Goal: Task Accomplishment & Management: Manage account settings

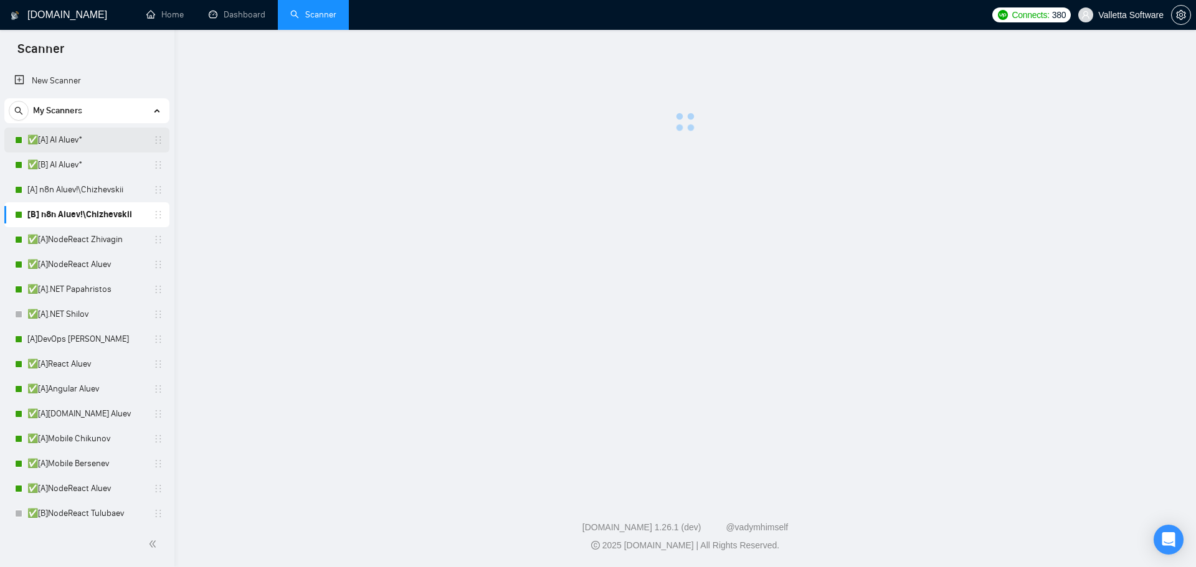
click at [77, 136] on link "✅[A] AI Aluev*" at bounding box center [86, 140] width 118 height 25
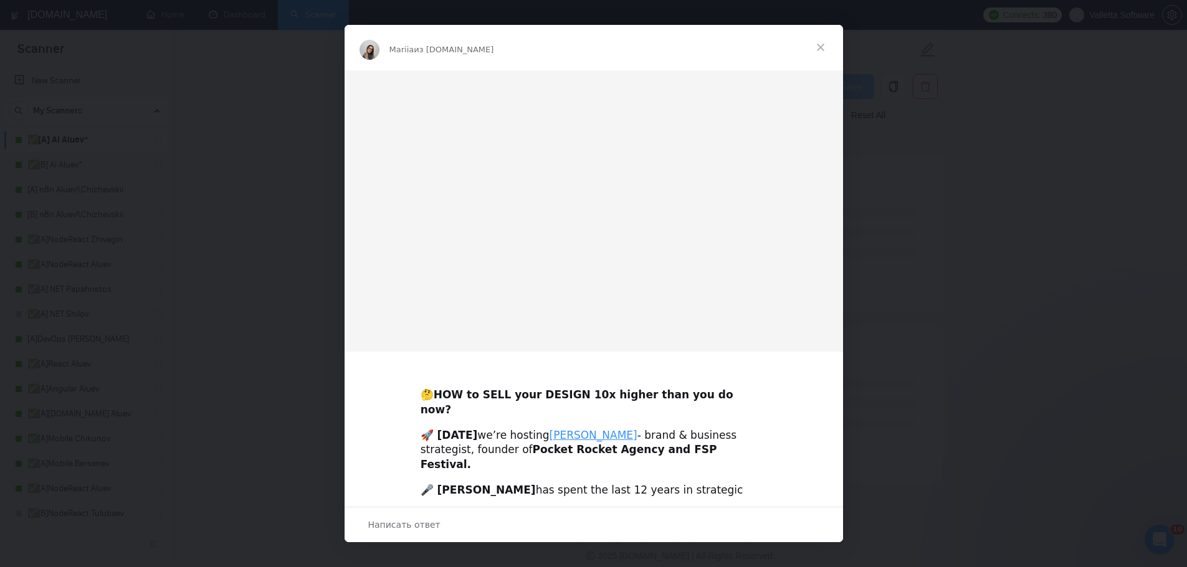
click at [823, 44] on span "Закрыть" at bounding box center [820, 47] width 45 height 45
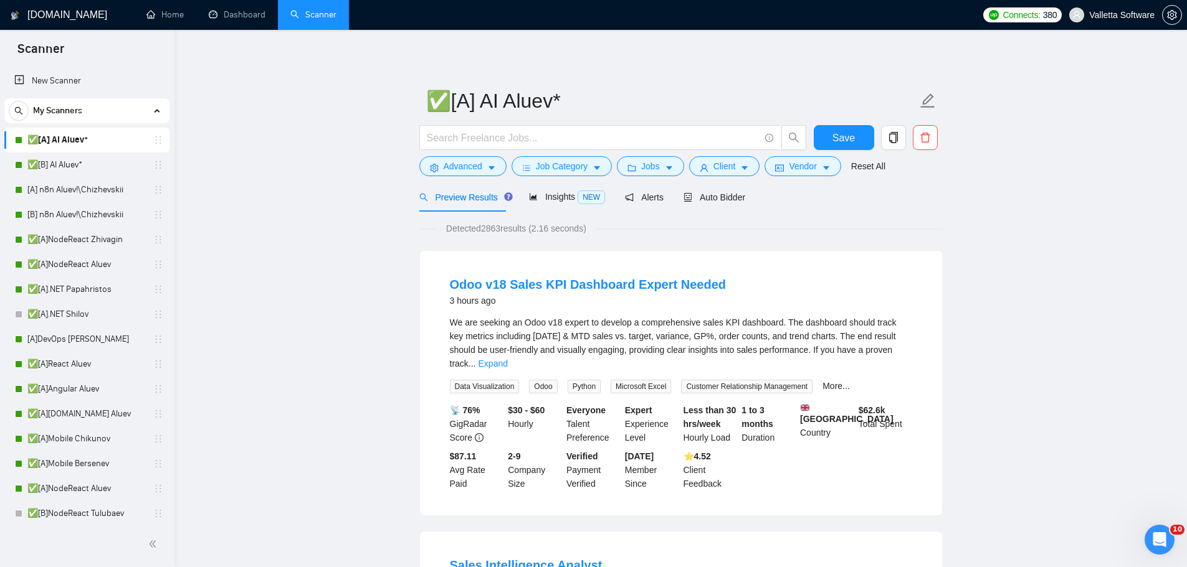
drag, startPoint x: 1011, startPoint y: 319, endPoint x: 999, endPoint y: 159, distance: 160.5
click at [704, 202] on span "Auto Bidder" at bounding box center [714, 197] width 62 height 10
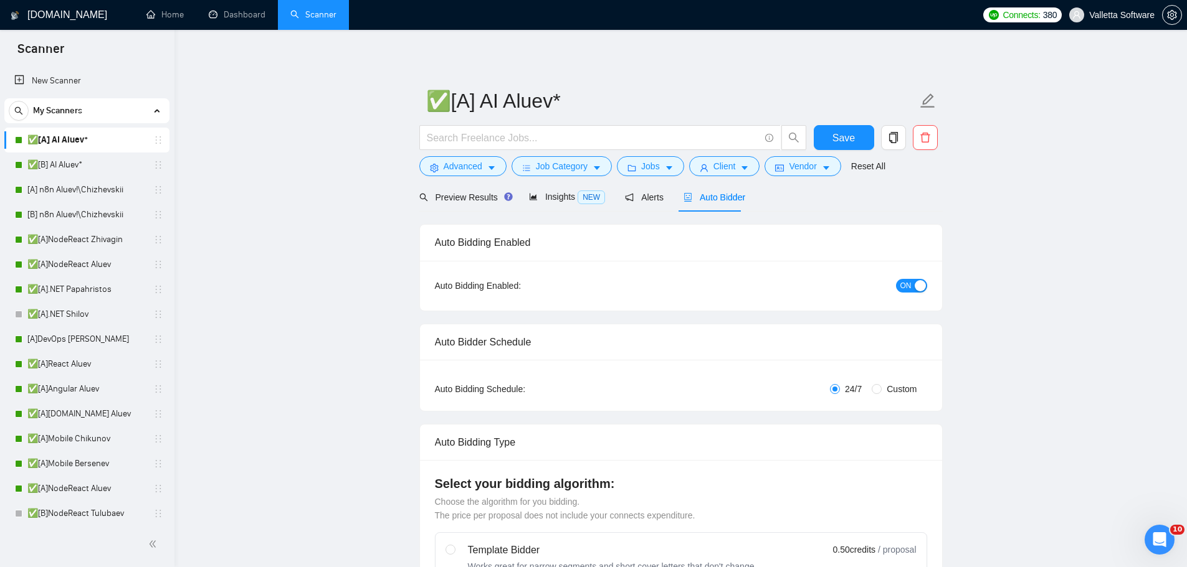
radio input "false"
radio input "true"
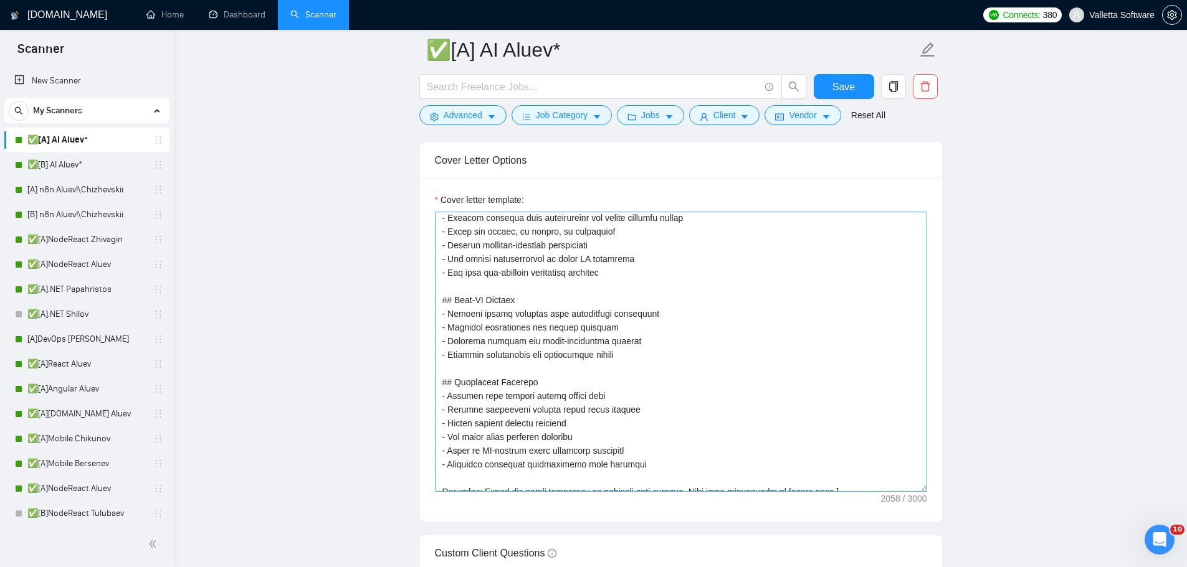
scroll to position [384, 0]
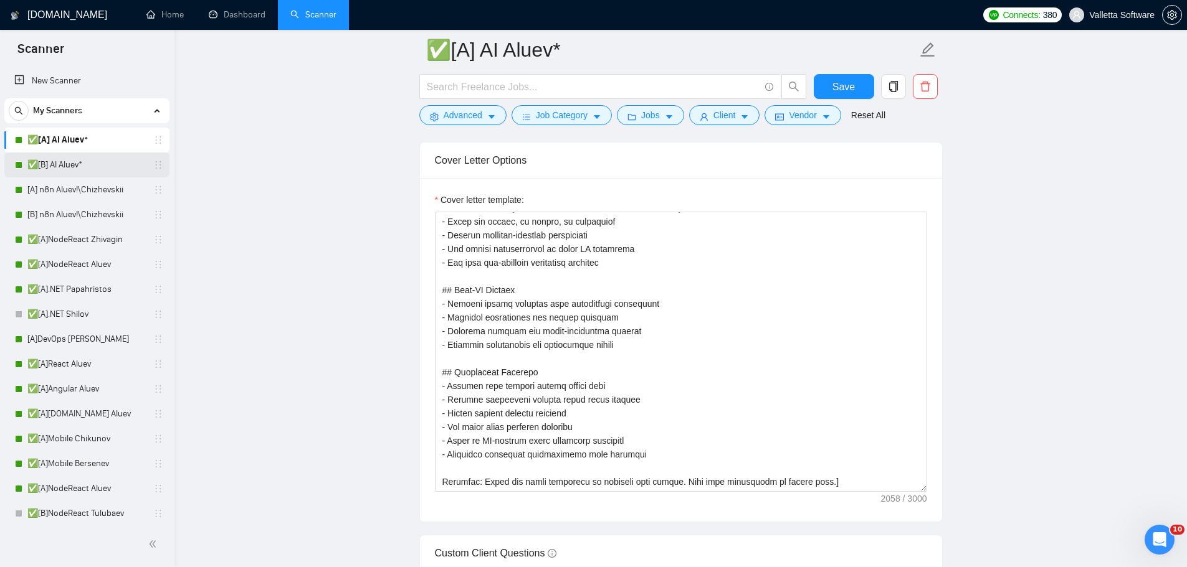
click at [102, 170] on link "✅[B] AI Aluev*" at bounding box center [86, 165] width 118 height 25
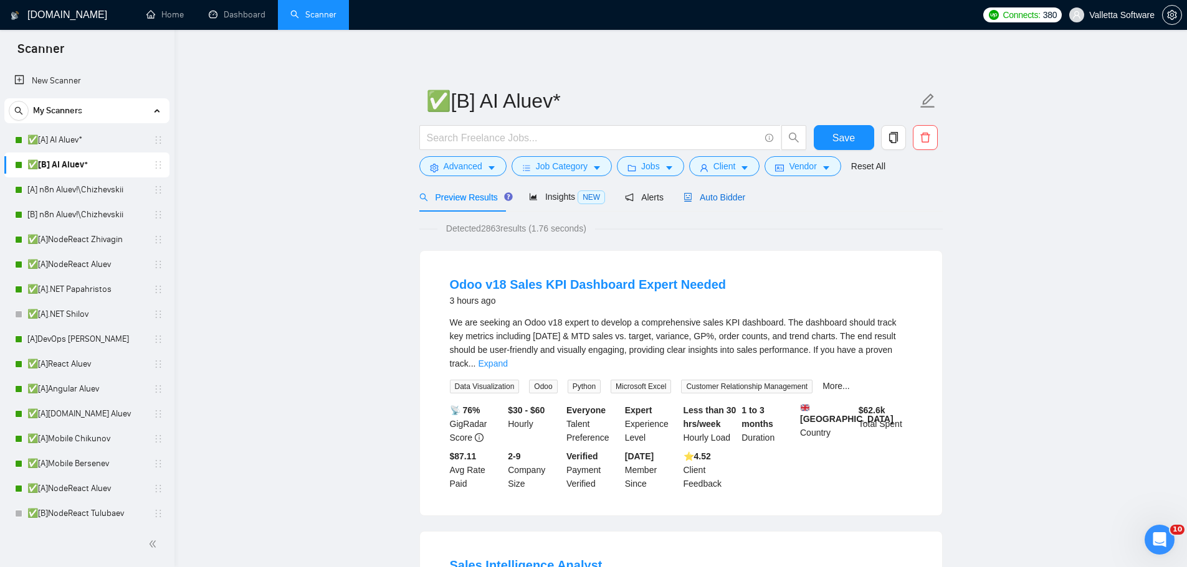
click at [690, 198] on span "Auto Bidder" at bounding box center [714, 197] width 62 height 10
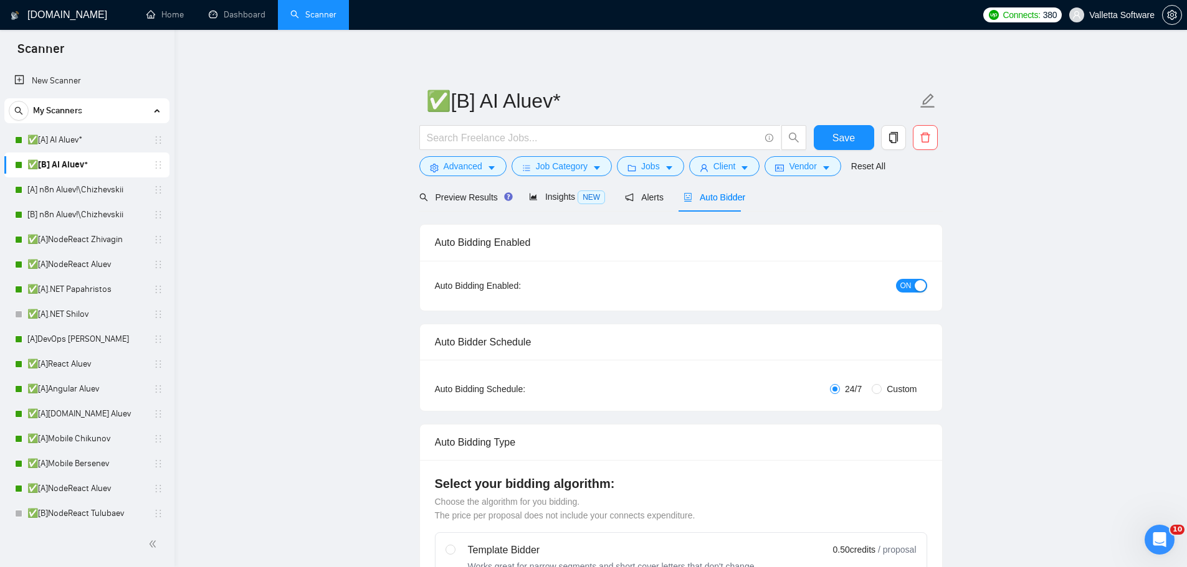
radio input "false"
radio input "true"
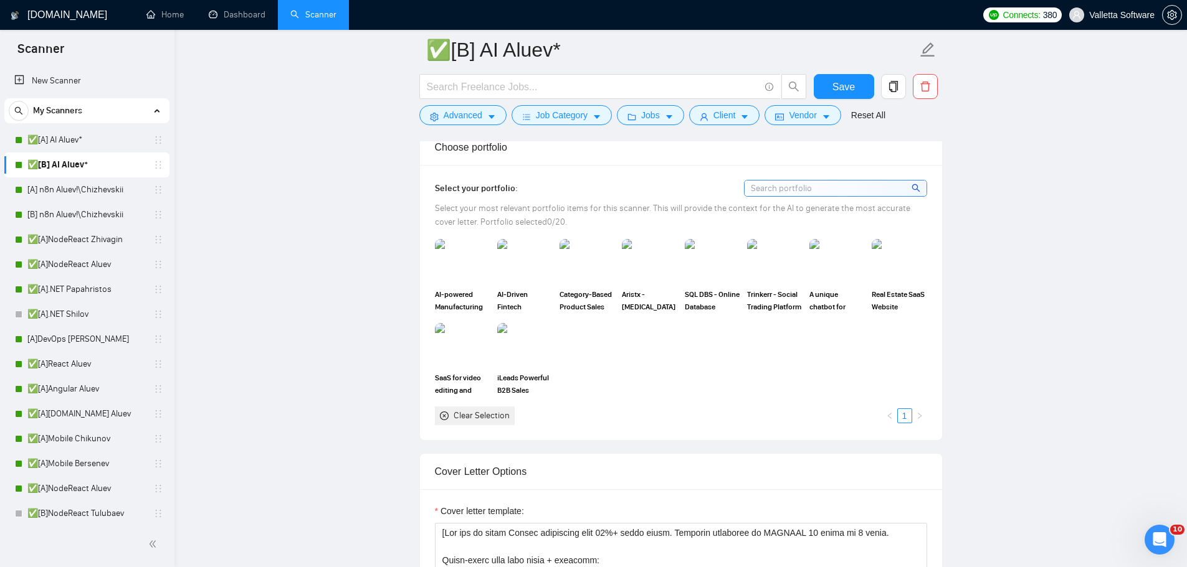
scroll to position [1895, 0]
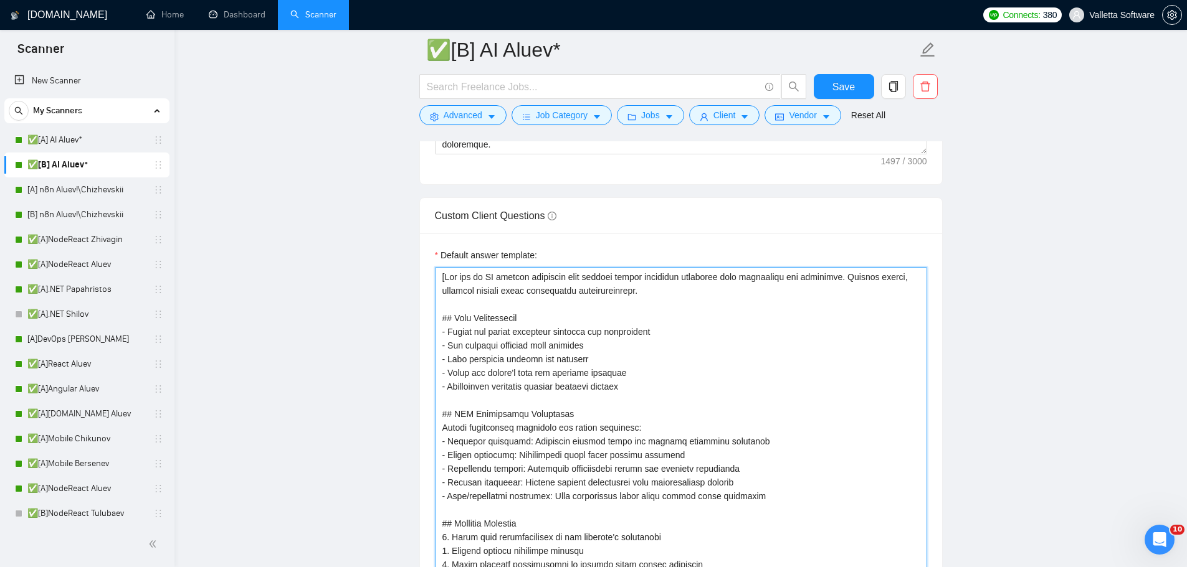
click at [497, 287] on textarea "Default answer template:" at bounding box center [681, 482] width 492 height 431
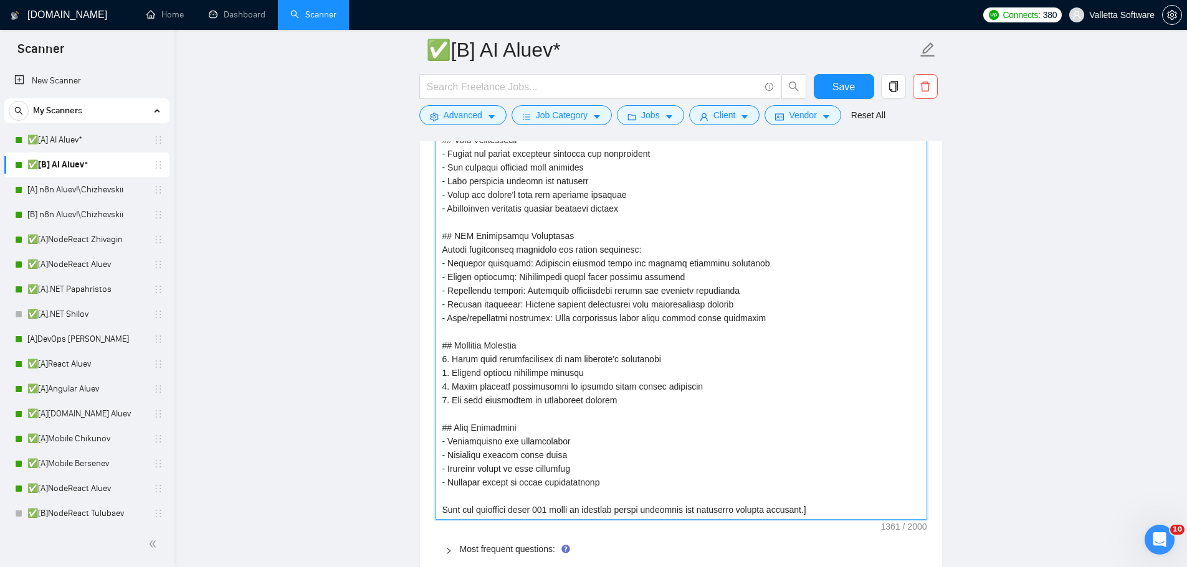
scroll to position [2019, 0]
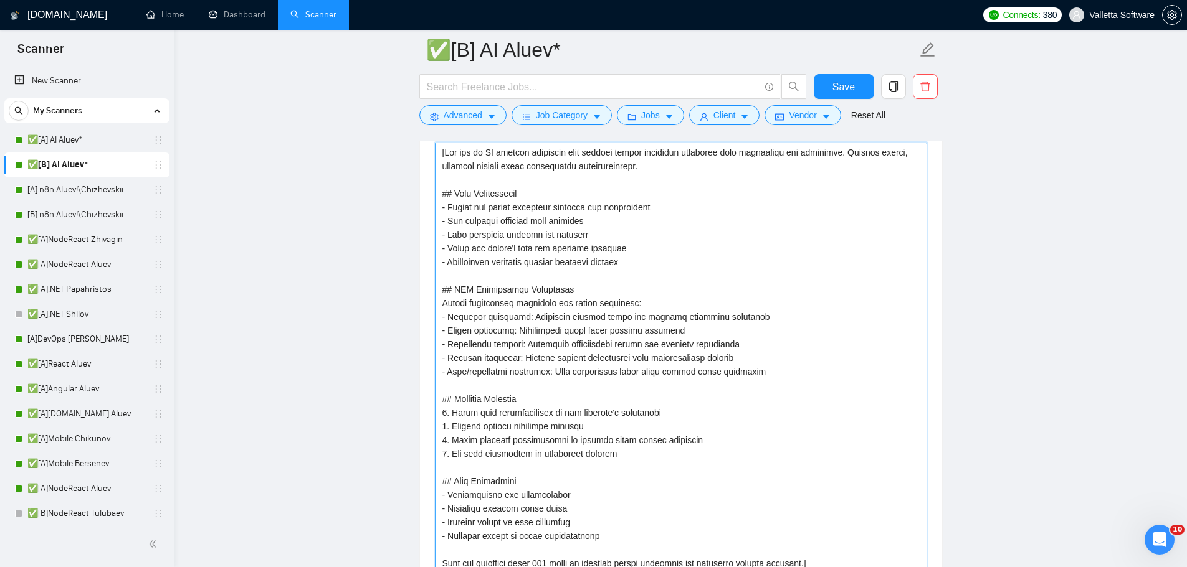
drag, startPoint x: 448, startPoint y: 151, endPoint x: 437, endPoint y: 152, distance: 11.2
click at [437, 152] on textarea "Default answer template:" at bounding box center [681, 358] width 492 height 431
click at [457, 160] on textarea "Default answer template:" at bounding box center [681, 358] width 492 height 431
drag, startPoint x: 445, startPoint y: 155, endPoint x: 437, endPoint y: 153, distance: 8.5
click at [437, 153] on textarea "Default answer template:" at bounding box center [681, 358] width 492 height 431
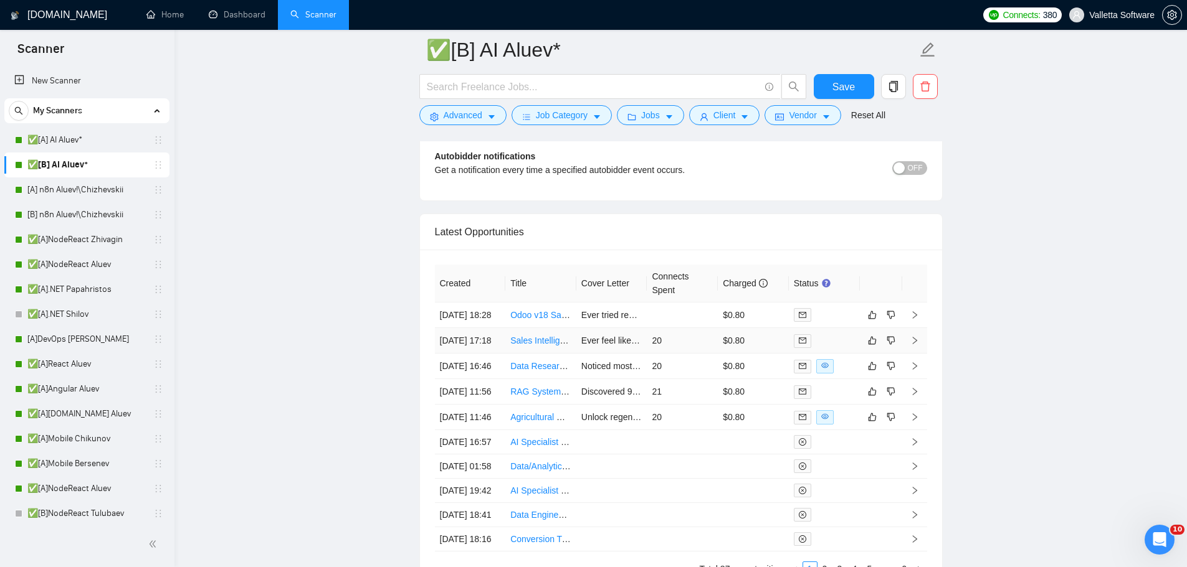
scroll to position [3633, 0]
click at [61, 139] on link "✅[A] AI Aluev*" at bounding box center [86, 140] width 118 height 25
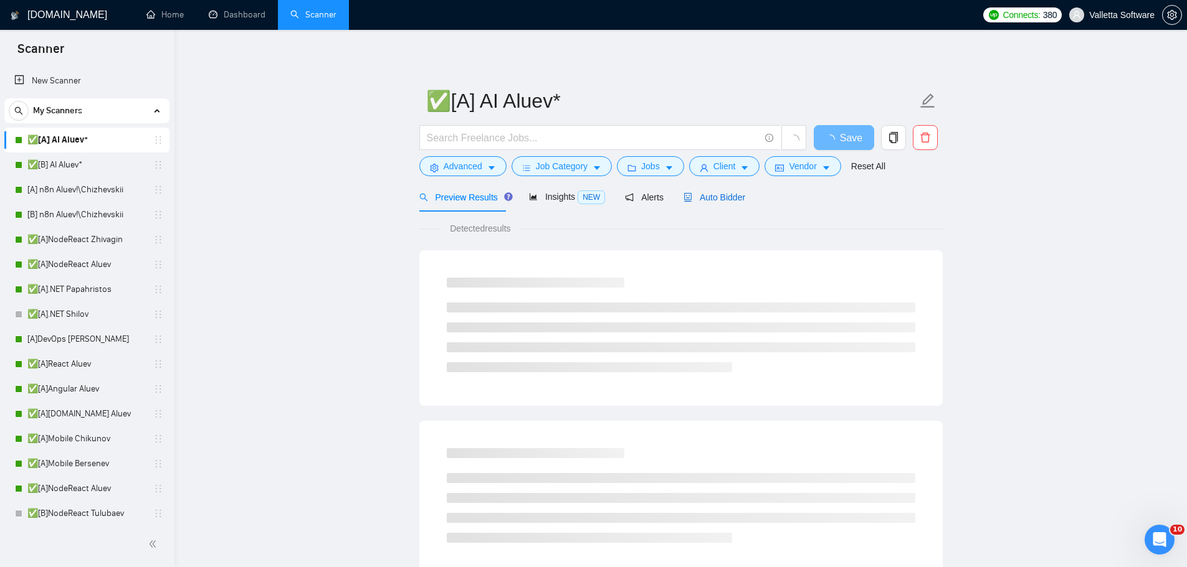
click at [694, 196] on span "Auto Bidder" at bounding box center [714, 197] width 62 height 10
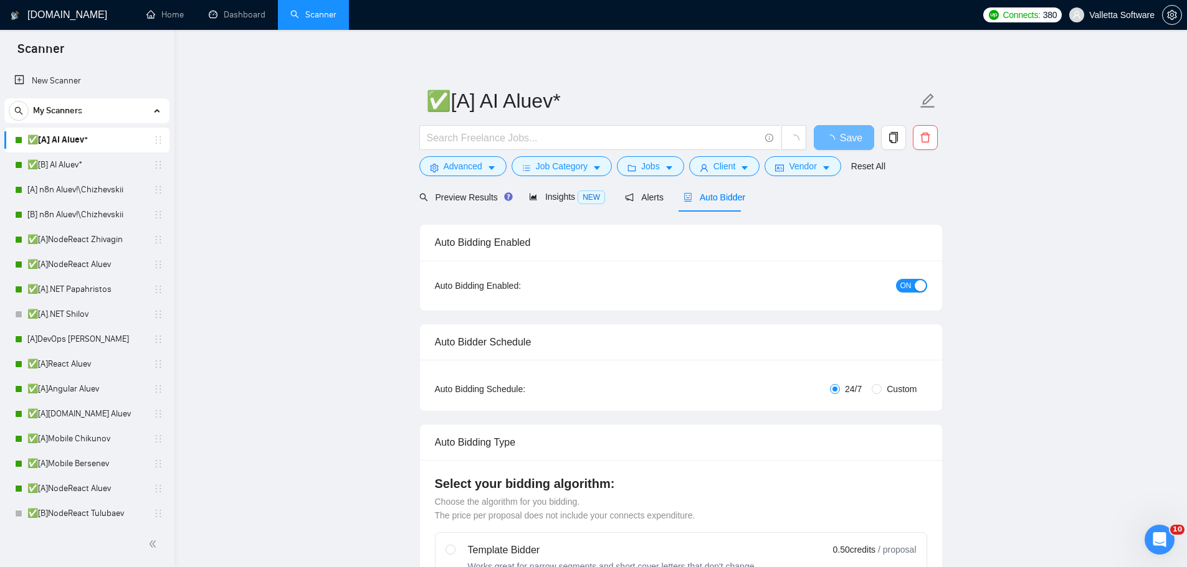
radio input "false"
radio input "true"
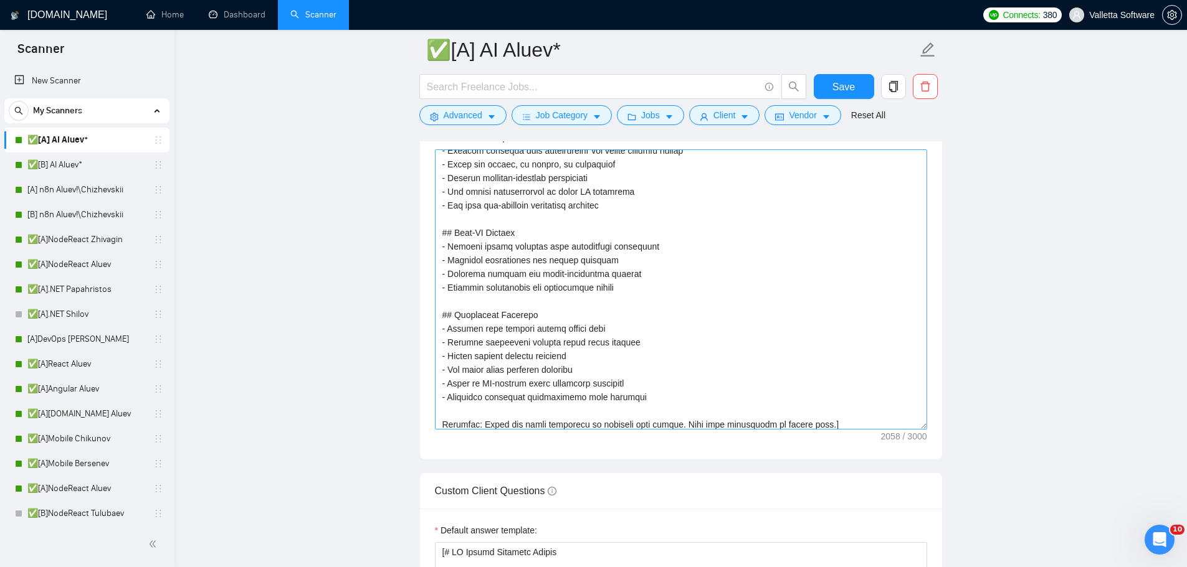
scroll to position [384, 0]
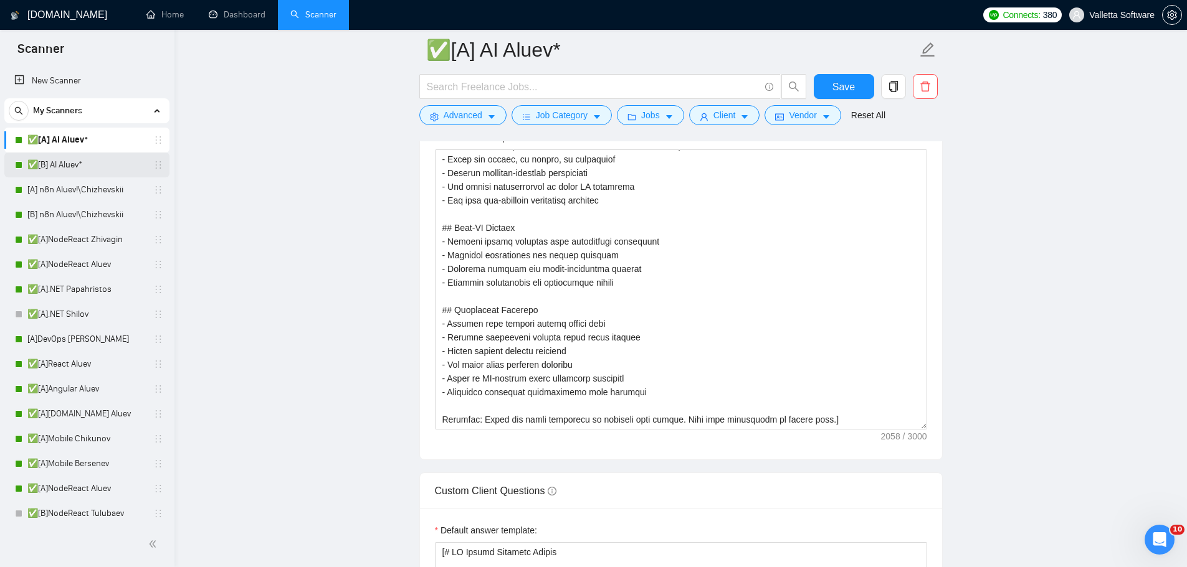
click at [70, 159] on link "✅[B] AI Aluev*" at bounding box center [86, 165] width 118 height 25
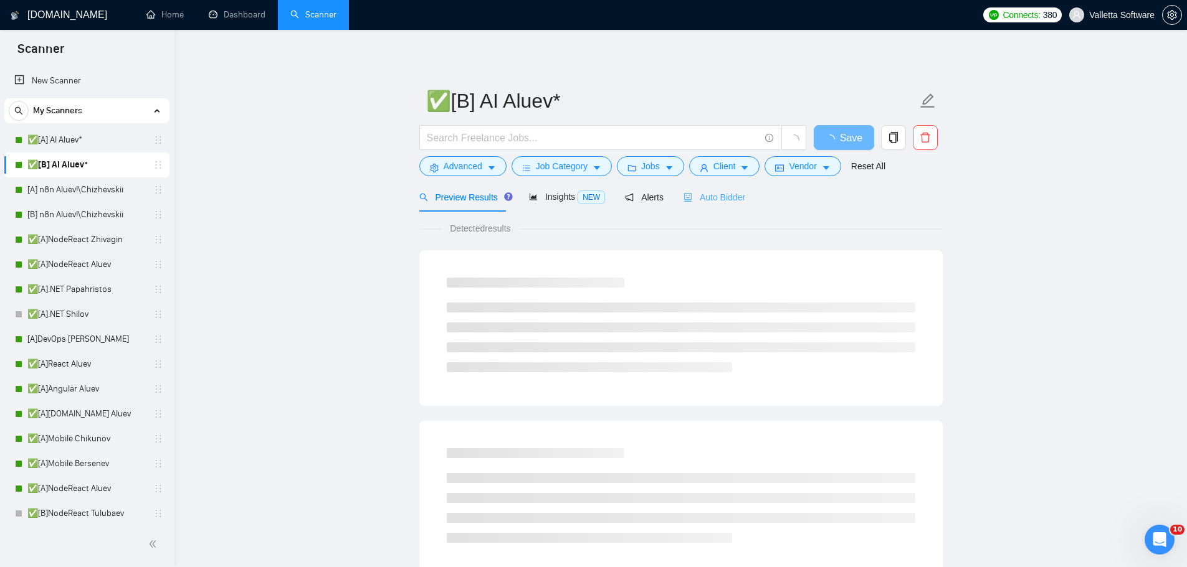
click at [703, 205] on div "Auto Bidder" at bounding box center [714, 197] width 62 height 29
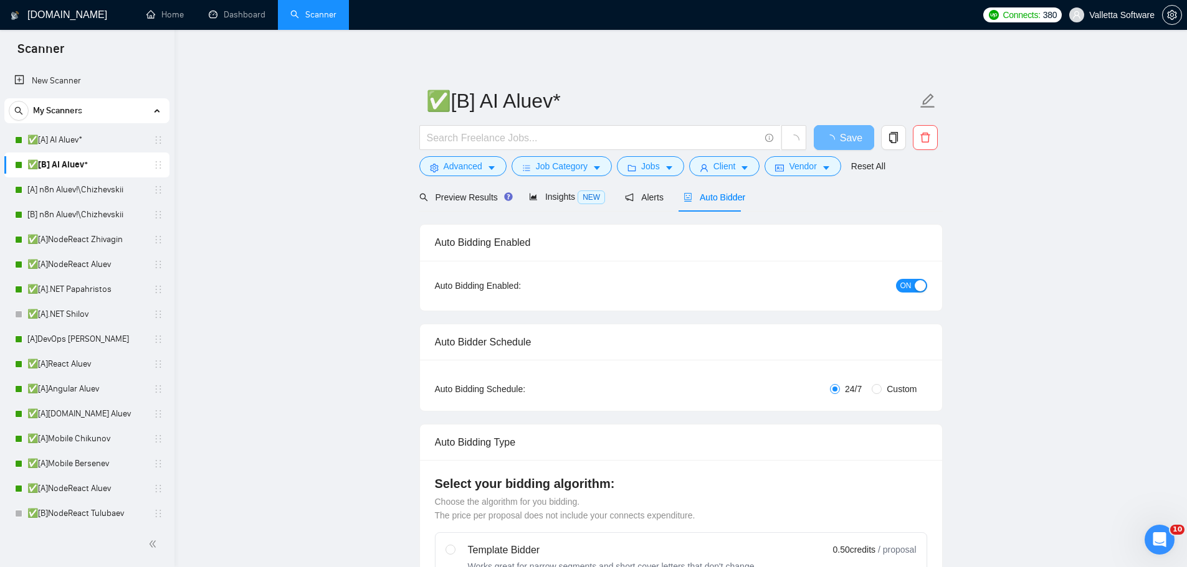
radio input "false"
radio input "true"
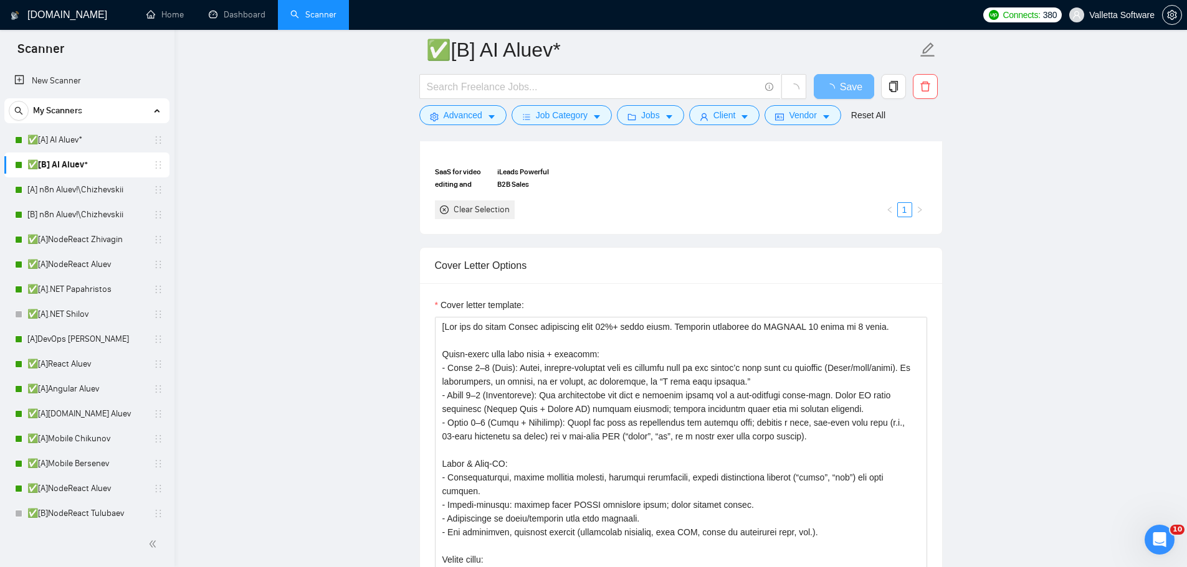
scroll to position [1433, 0]
click at [42, 187] on link "[A] n8n Aluev!\Chizhevskii" at bounding box center [86, 190] width 118 height 25
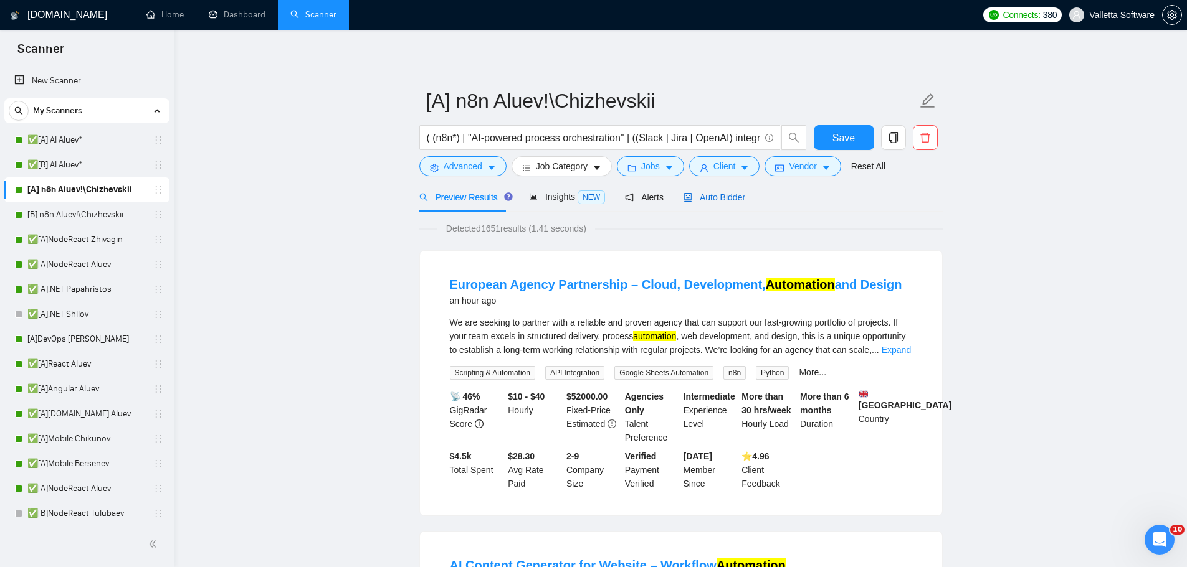
drag, startPoint x: 709, startPoint y: 196, endPoint x: 702, endPoint y: 218, distance: 23.6
click at [709, 196] on span "Auto Bidder" at bounding box center [714, 197] width 62 height 10
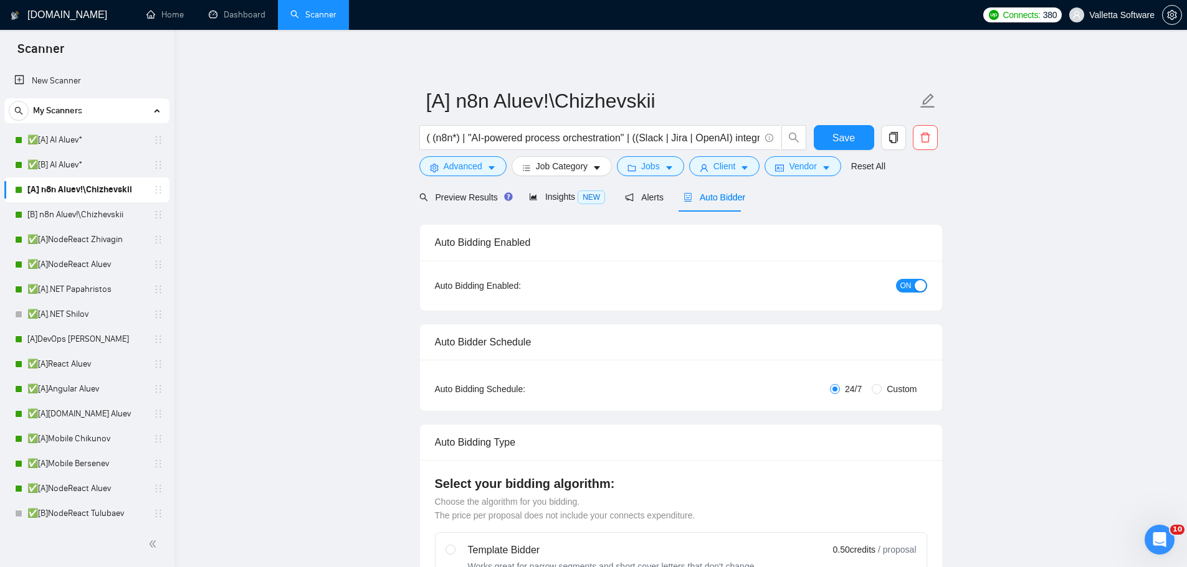
radio input "false"
radio input "true"
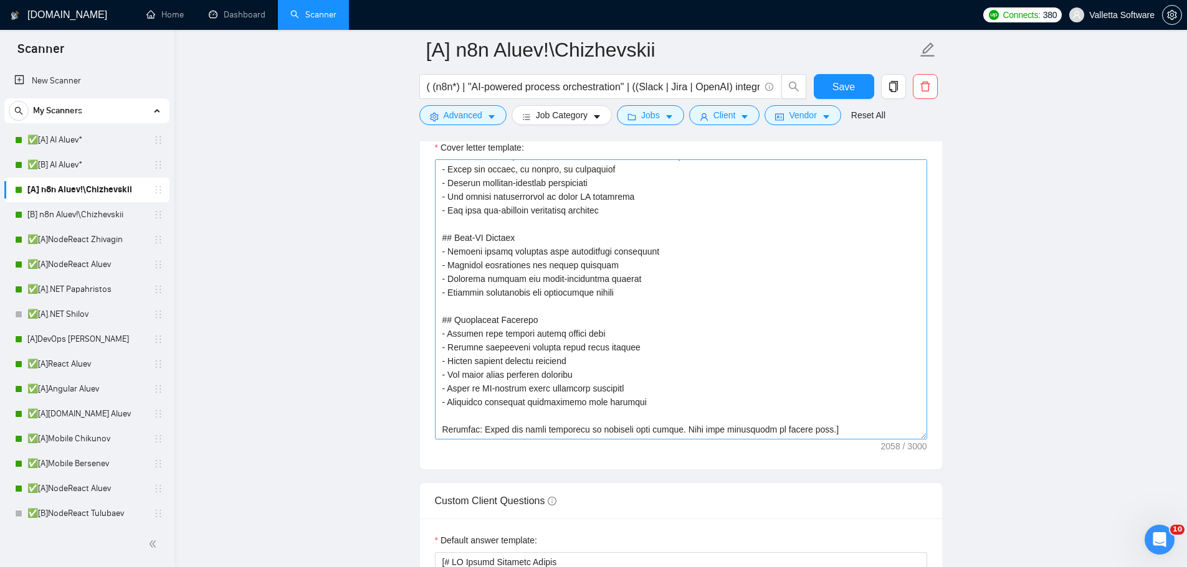
scroll to position [1620, 0]
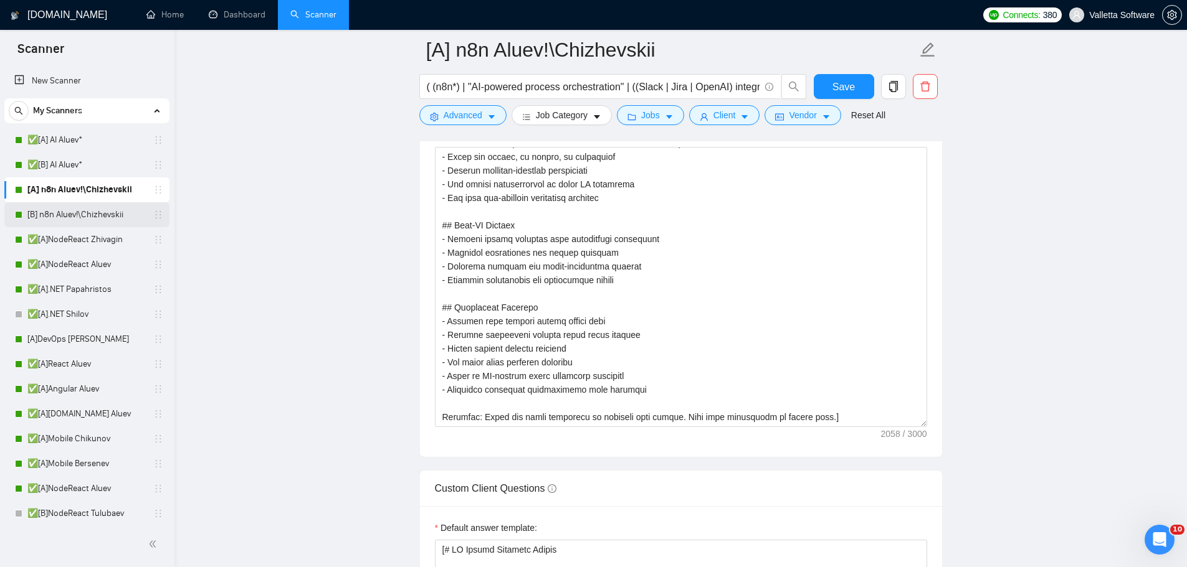
click at [72, 214] on link "[B] n8n Aluev!\Chizhevskii" at bounding box center [86, 214] width 118 height 25
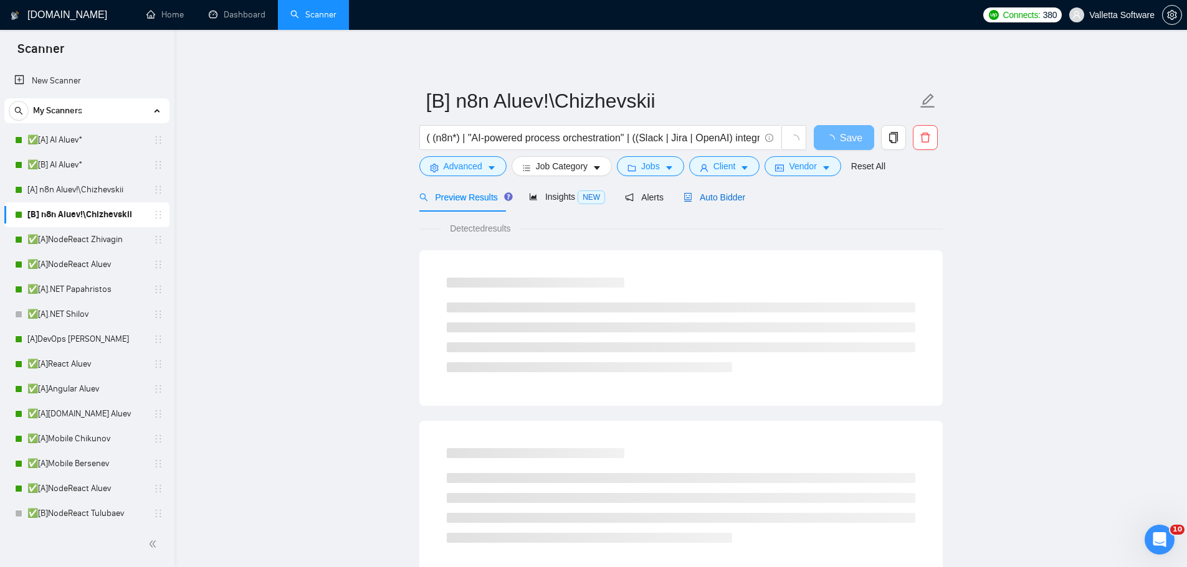
click at [726, 199] on span "Auto Bidder" at bounding box center [714, 197] width 62 height 10
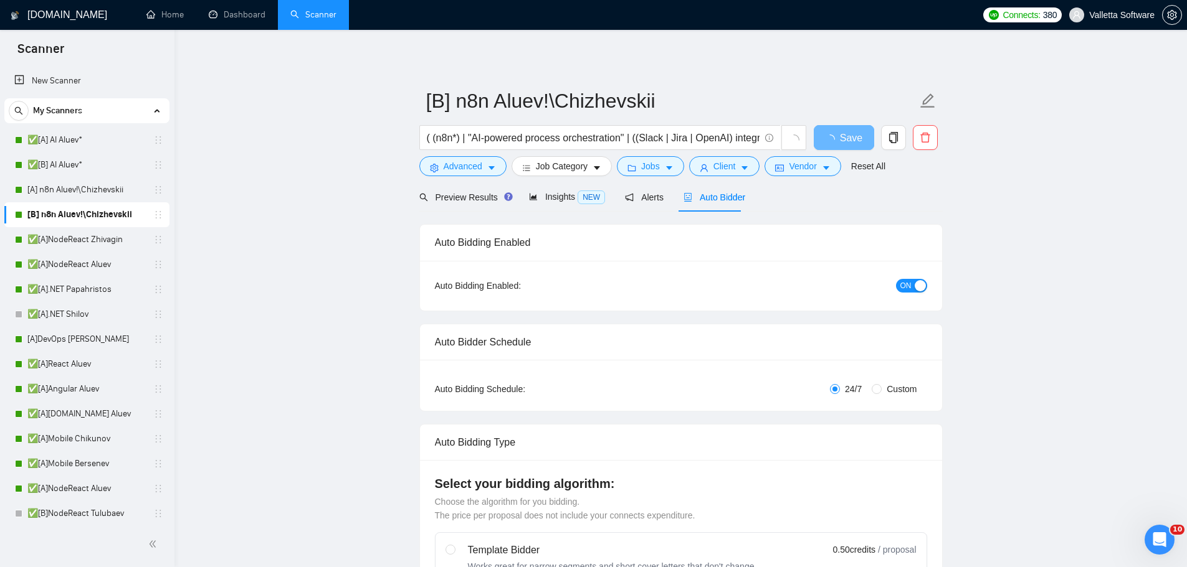
radio input "false"
radio input "true"
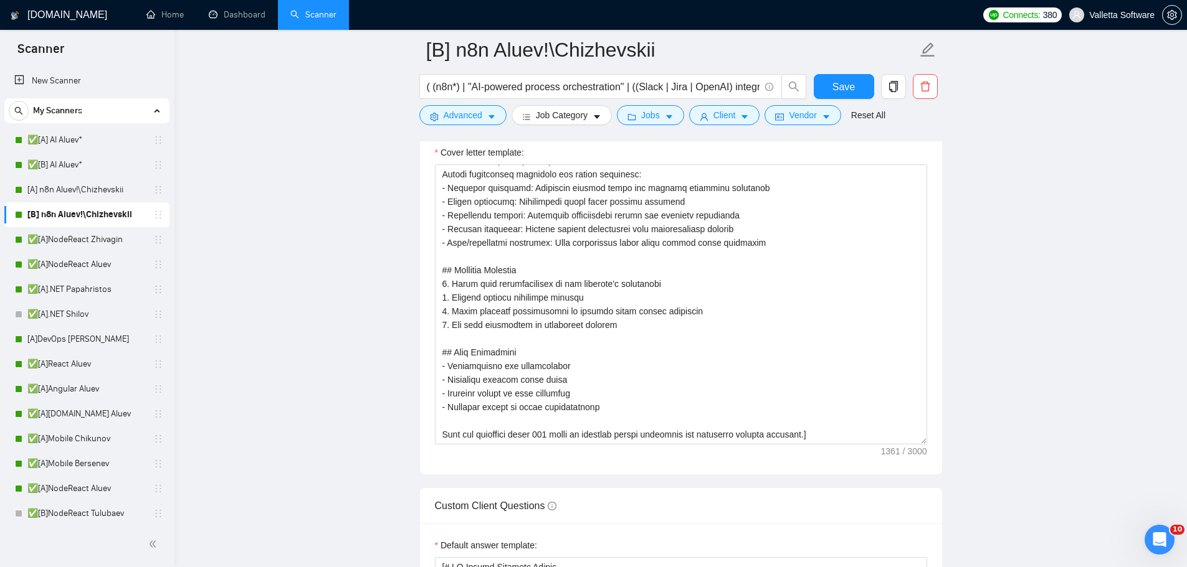
scroll to position [1620, 0]
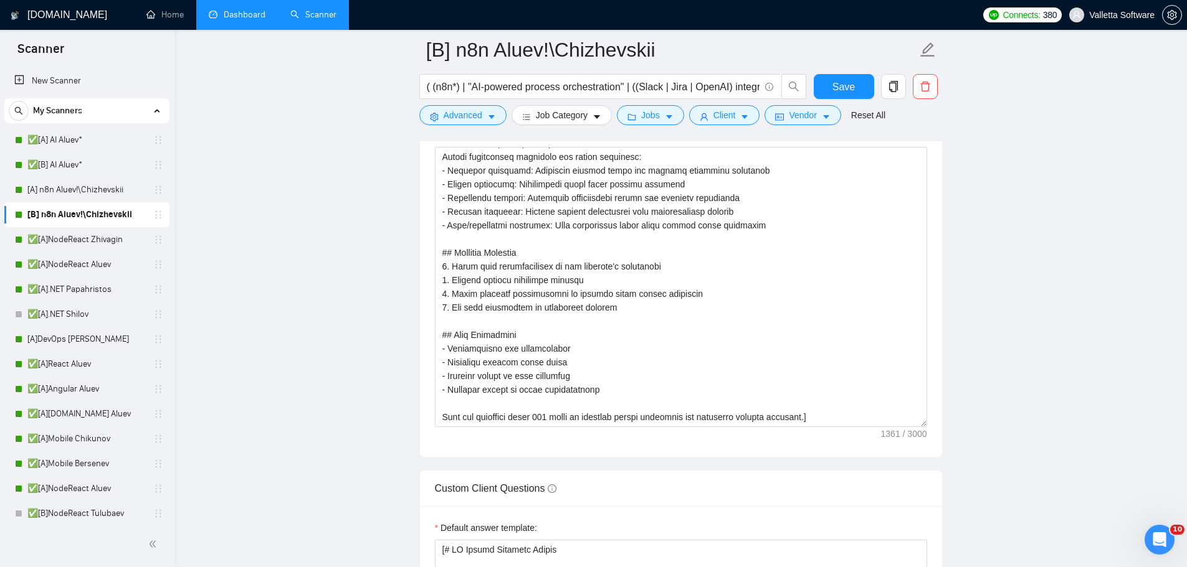
click at [233, 16] on link "Dashboard" at bounding box center [237, 14] width 57 height 11
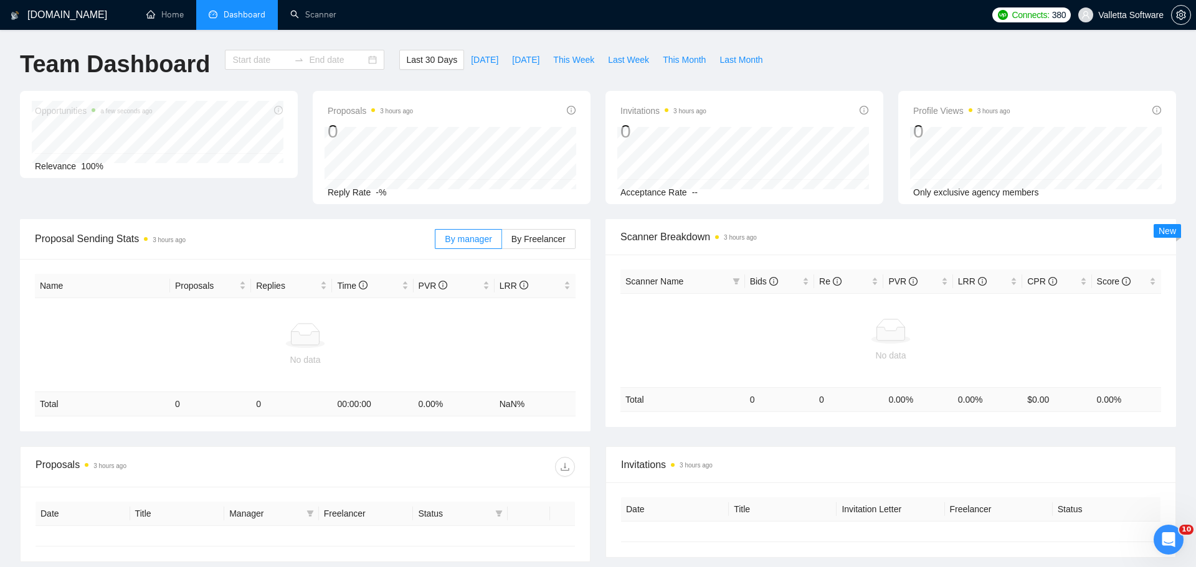
type input "2025-08-31"
type input "2025-09-30"
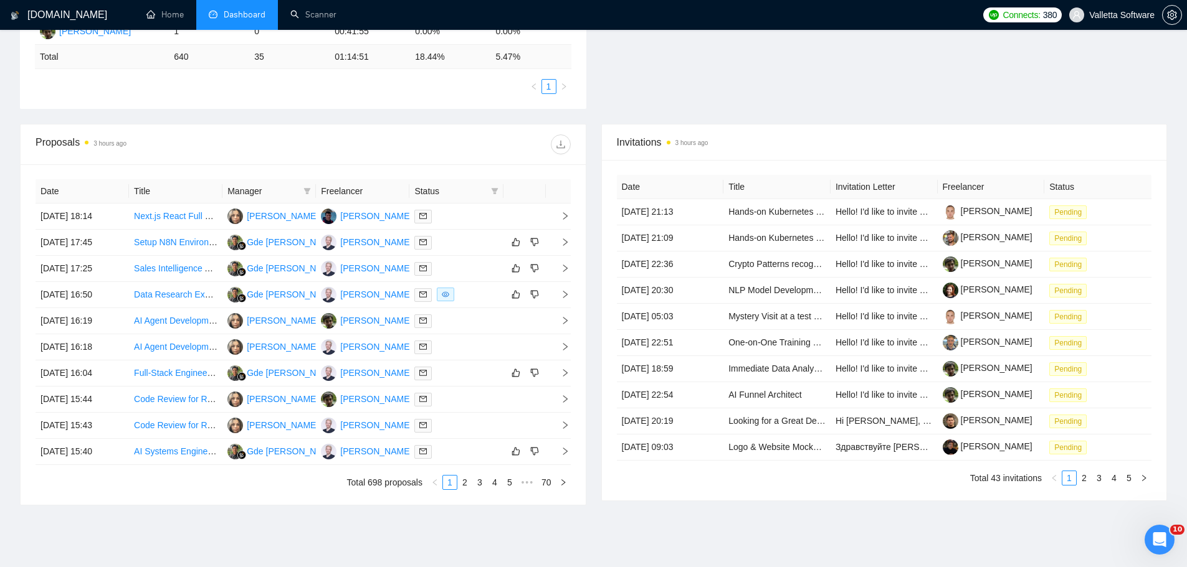
scroll to position [374, 0]
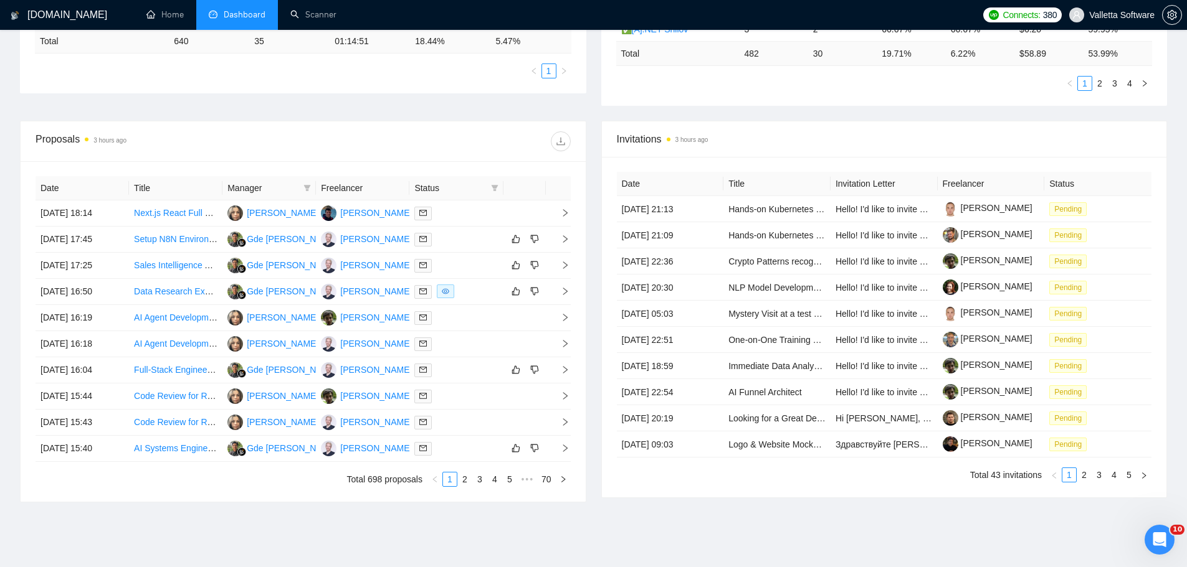
click at [460, 467] on div "Date Title Manager Freelancer Status 30 Sep, 2025 18:14 Next.js React Full Stac…" at bounding box center [303, 331] width 535 height 311
click at [472, 486] on ul "Total 698 proposals 1 2 3 4 5 ••• 70" at bounding box center [303, 479] width 535 height 15
click at [470, 480] on link "2" at bounding box center [465, 480] width 14 height 14
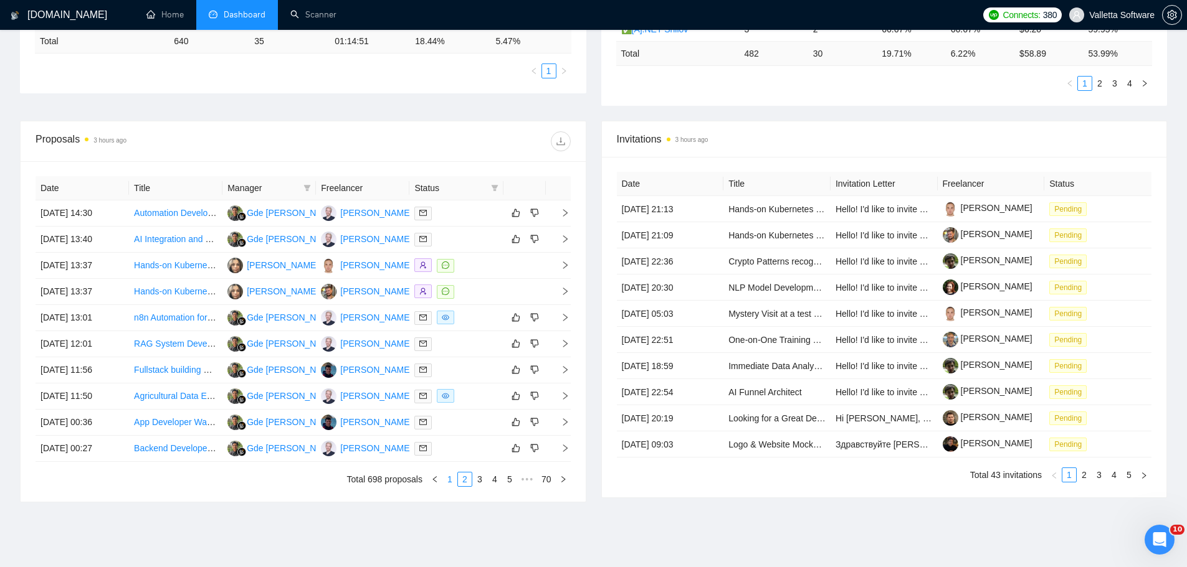
click at [450, 481] on link "1" at bounding box center [450, 480] width 14 height 14
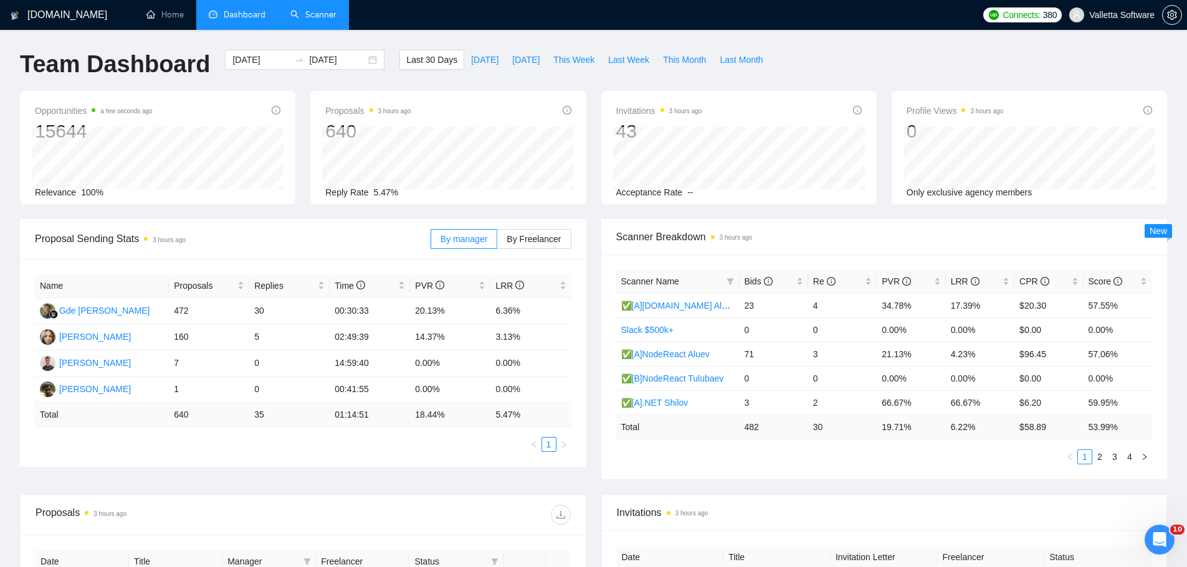
click at [306, 18] on link "Scanner" at bounding box center [313, 14] width 46 height 11
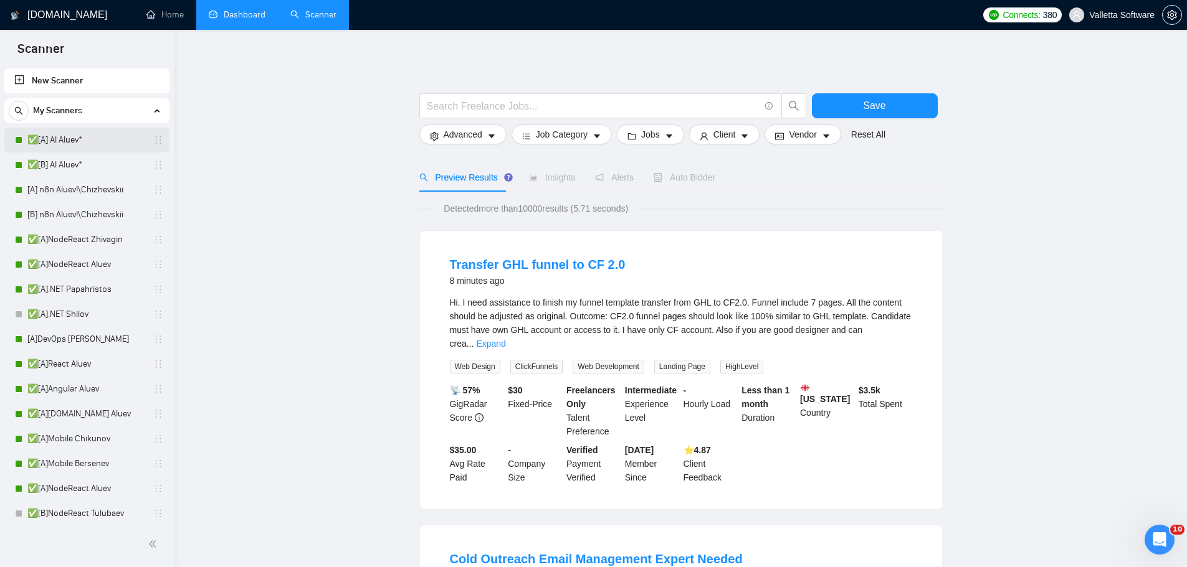
click at [87, 146] on link "✅[A] AI Aluev*" at bounding box center [86, 140] width 118 height 25
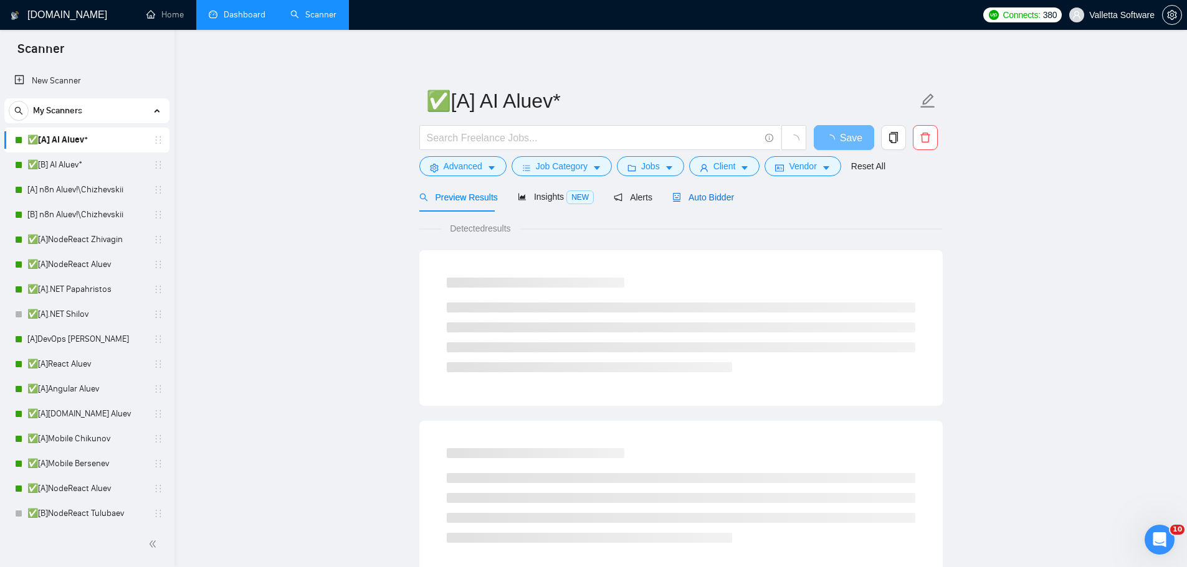
click at [704, 192] on span "Auto Bidder" at bounding box center [703, 197] width 62 height 10
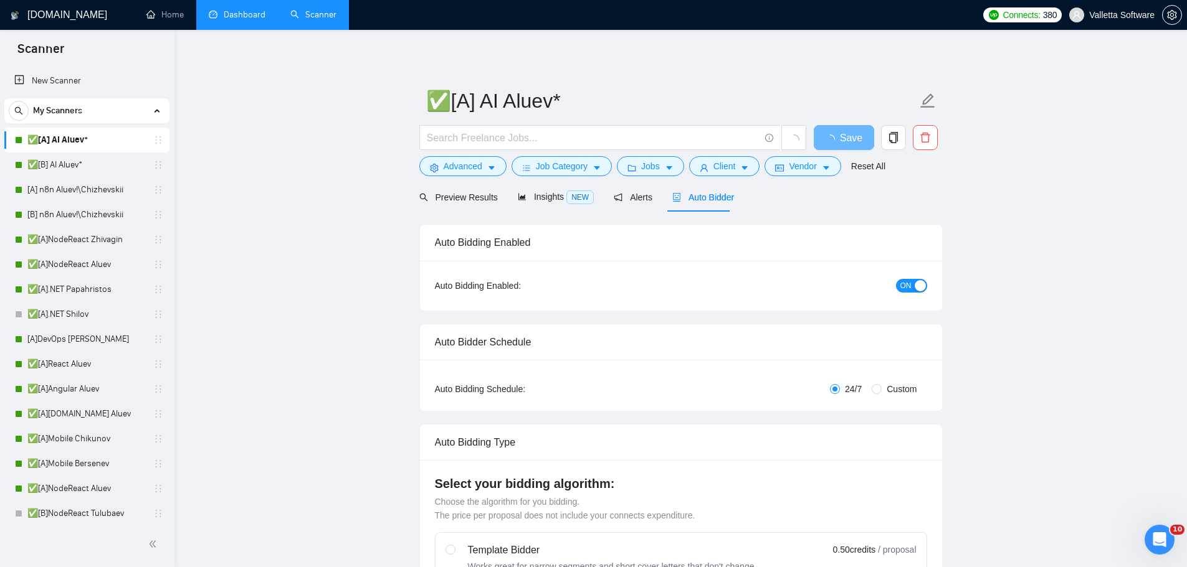
radio input "false"
radio input "true"
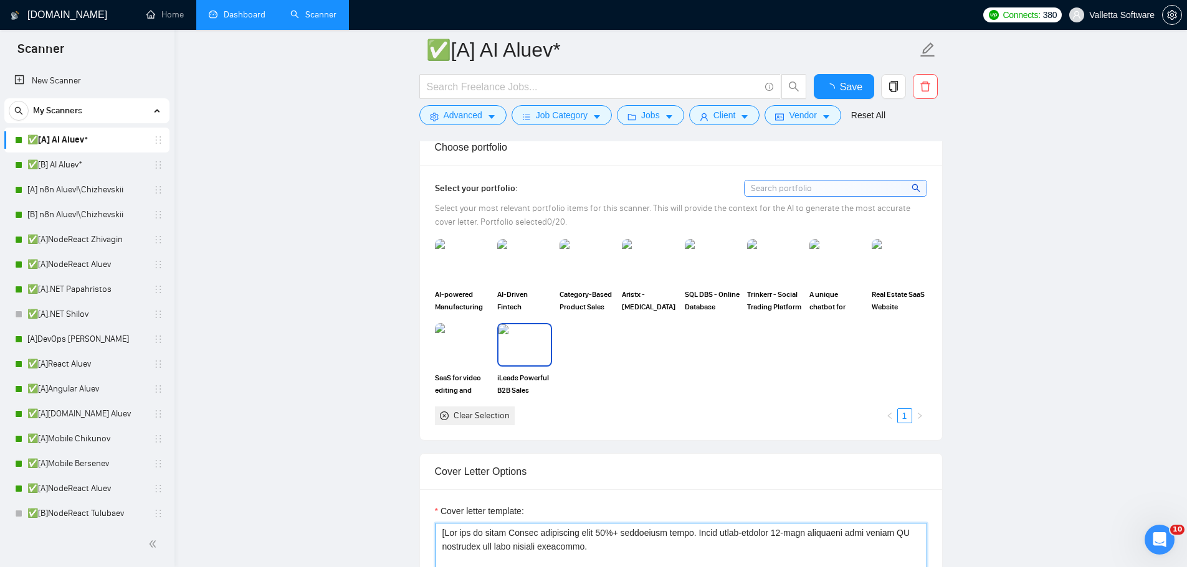
scroll to position [1433, 0]
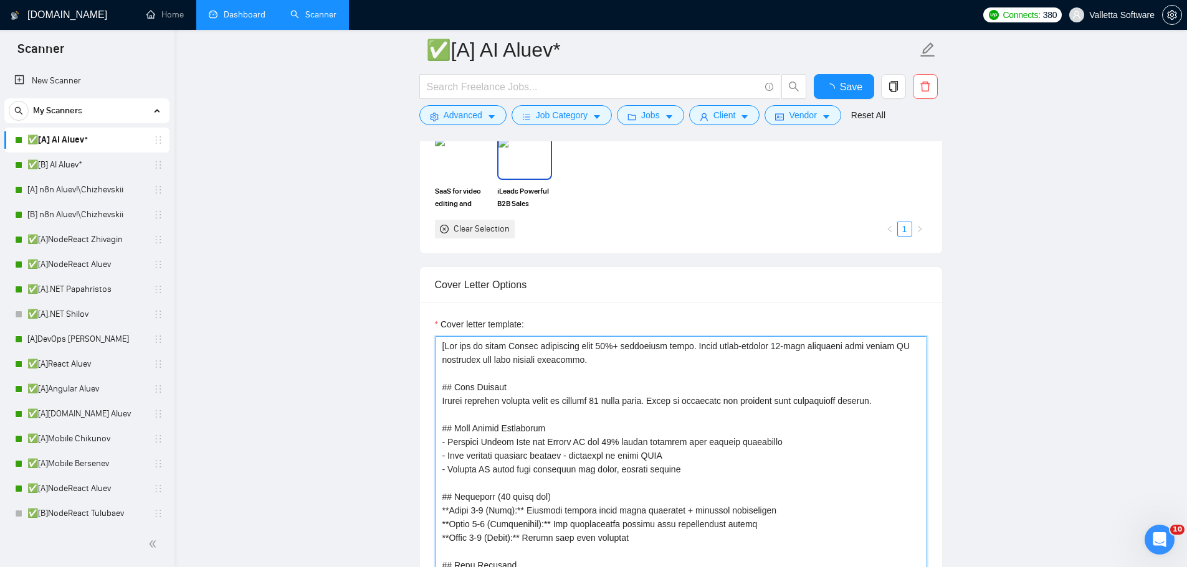
click at [498, 389] on textarea "Cover letter template:" at bounding box center [681, 476] width 492 height 280
click at [695, 425] on textarea "Cover letter template:" at bounding box center [681, 476] width 492 height 280
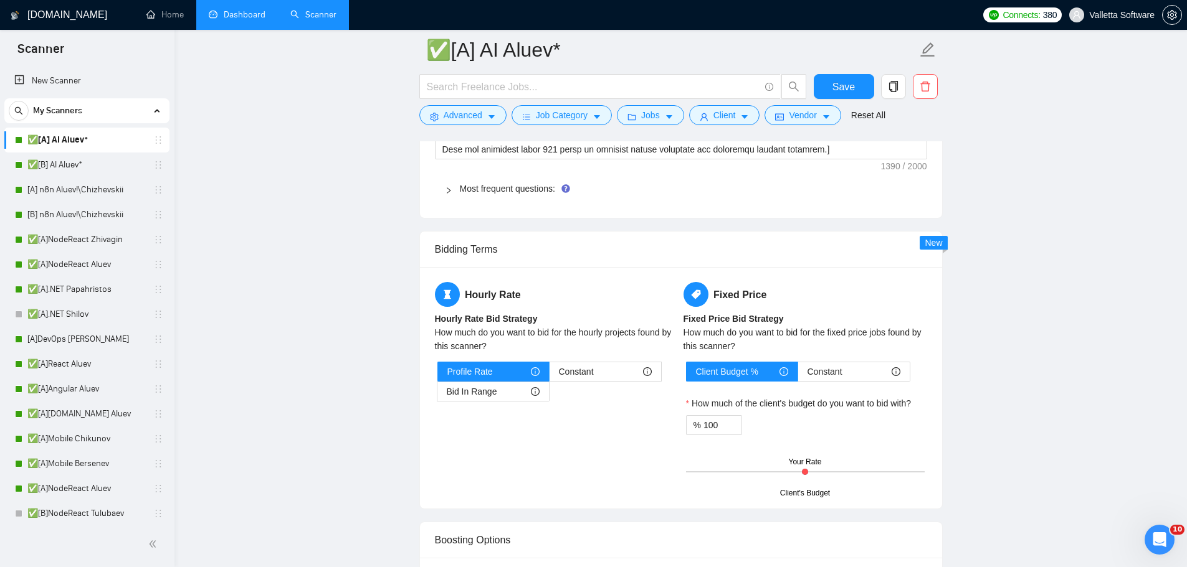
scroll to position [2414, 0]
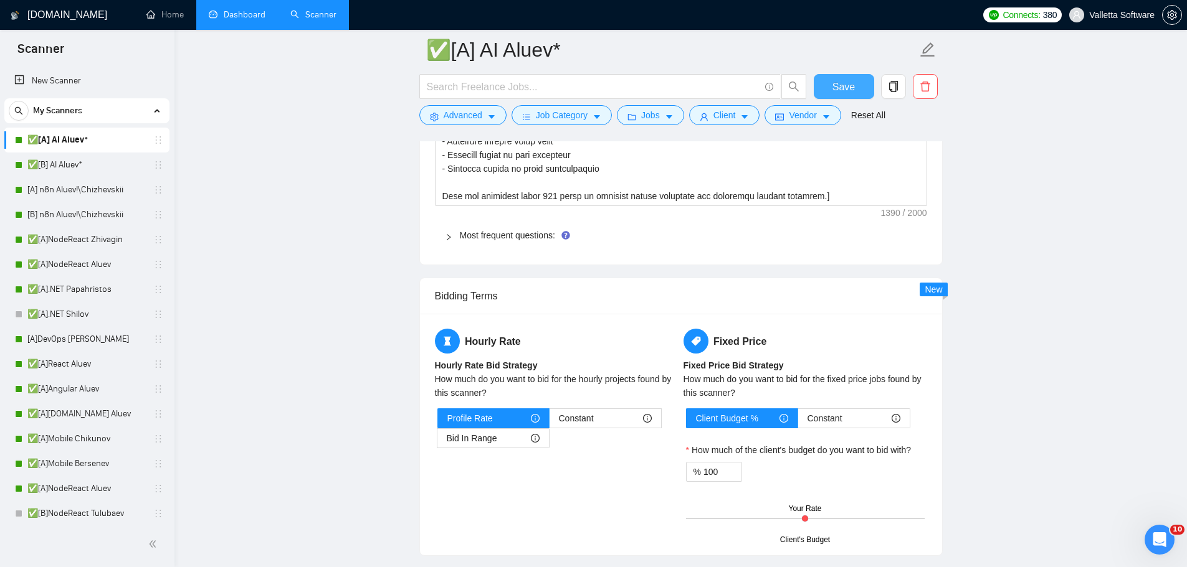
click at [828, 78] on button "Save" at bounding box center [843, 86] width 60 height 25
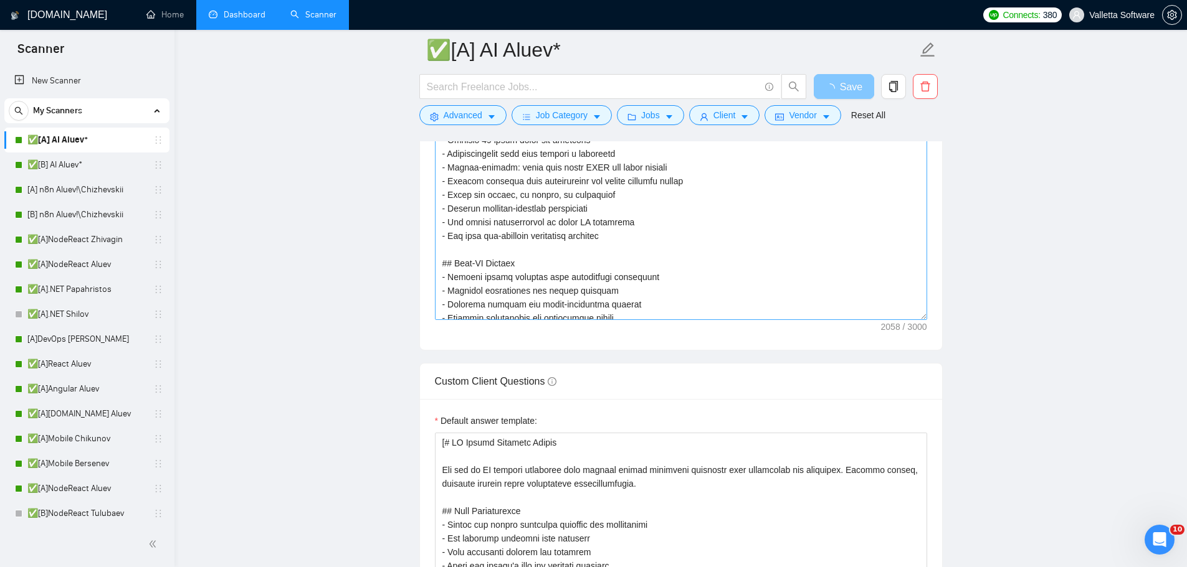
scroll to position [384, 0]
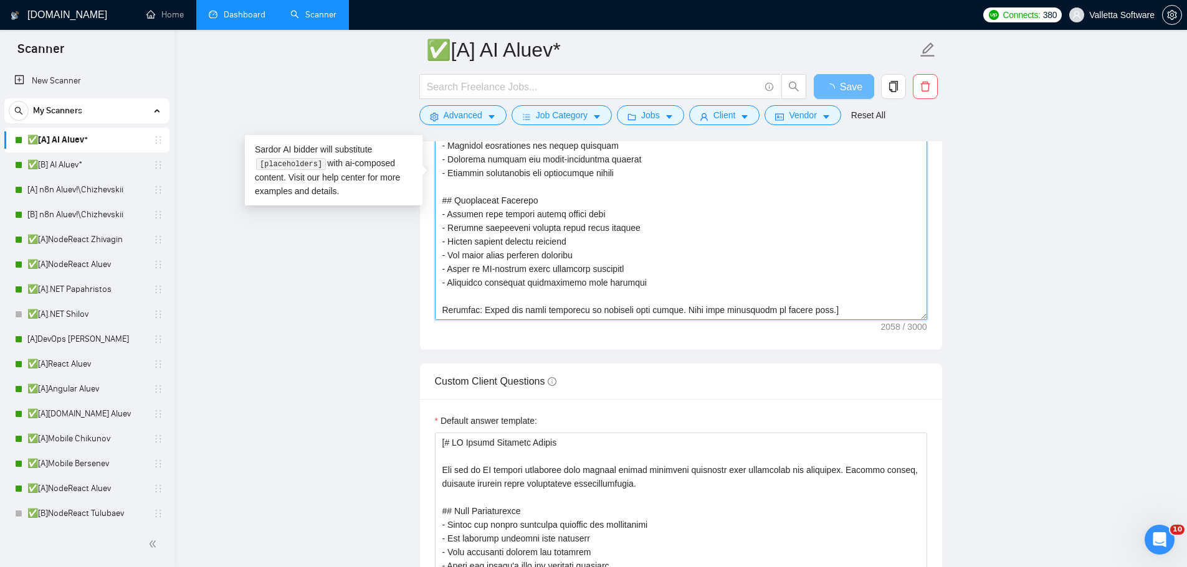
click at [806, 311] on textarea "Cover letter template:" at bounding box center [681, 180] width 492 height 280
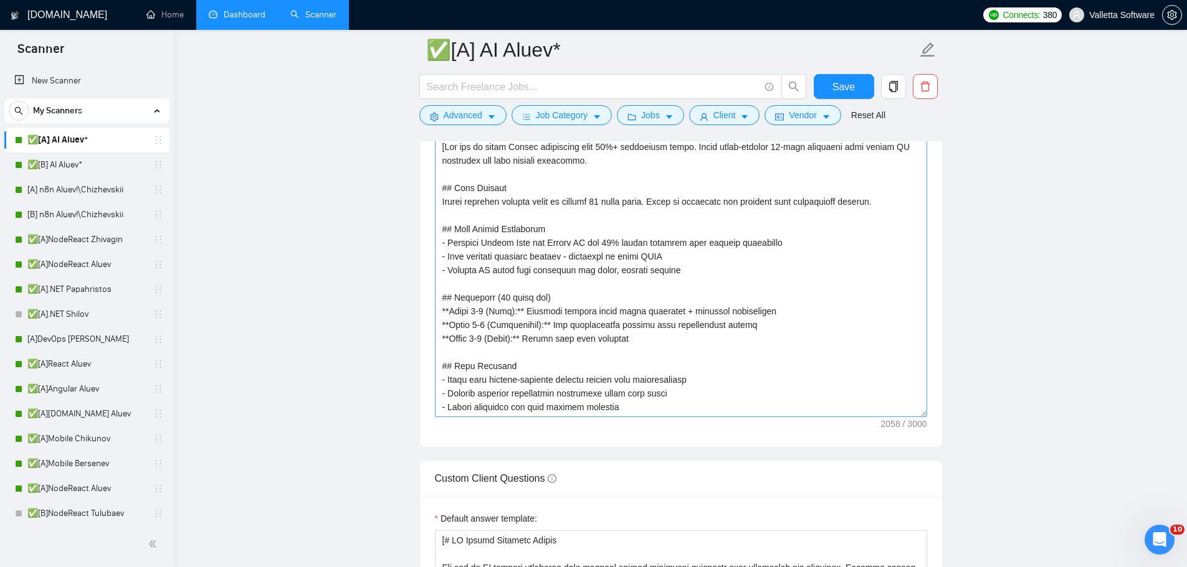
scroll to position [1392, 0]
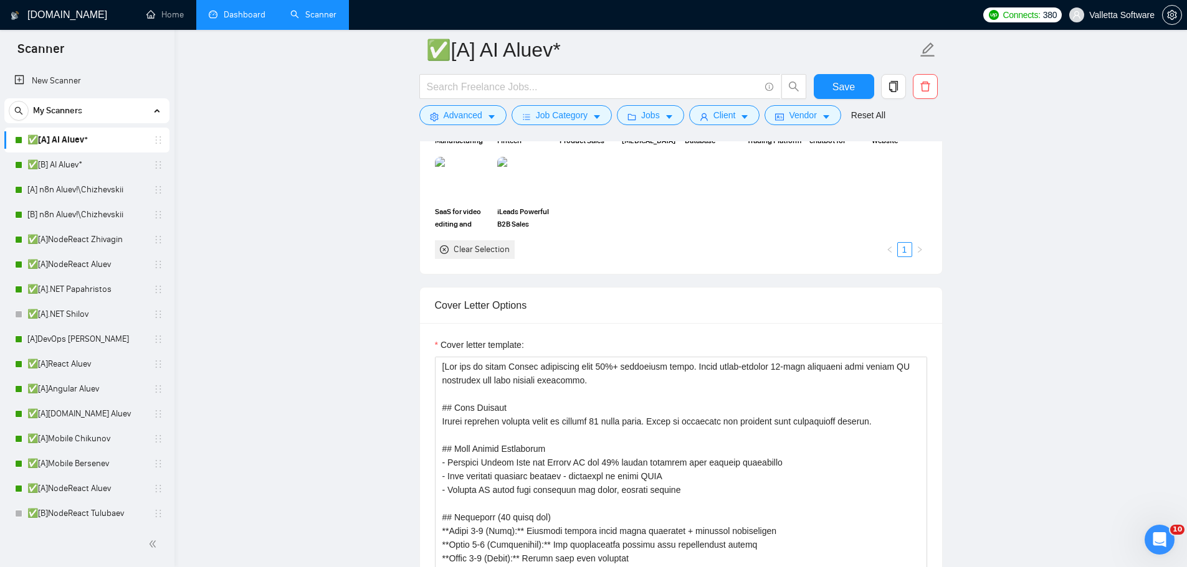
drag, startPoint x: 928, startPoint y: 310, endPoint x: 924, endPoint y: 301, distance: 9.5
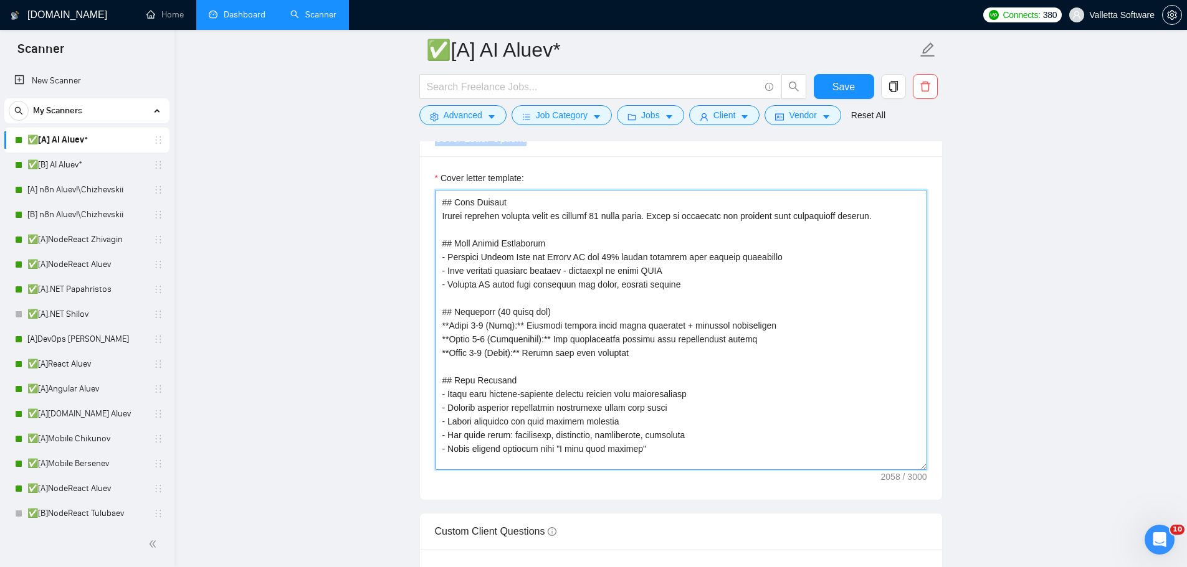
scroll to position [0, 0]
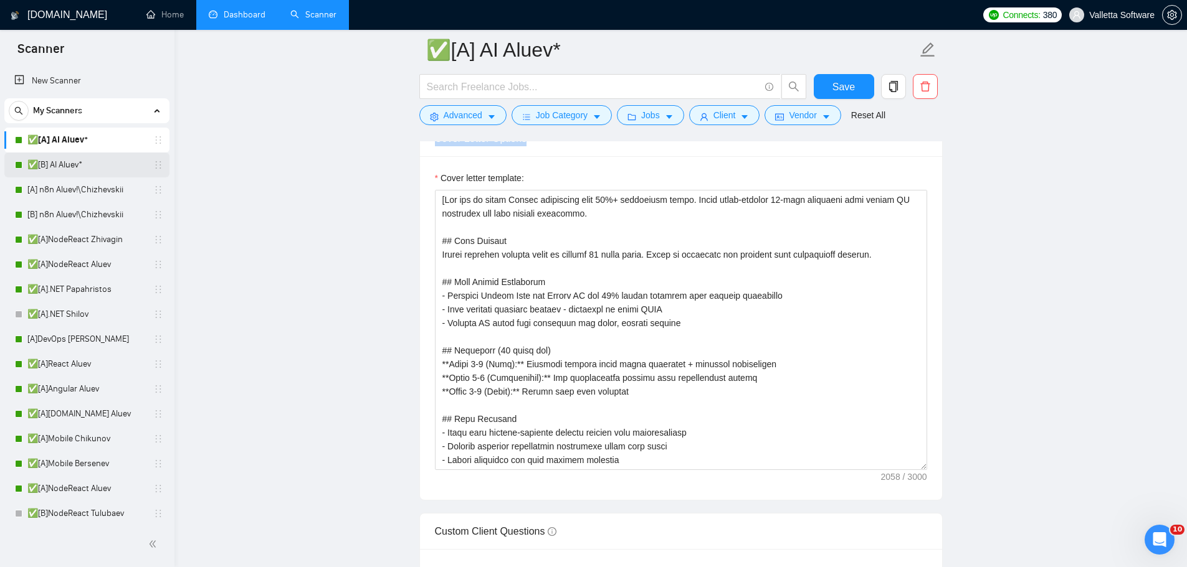
click at [65, 163] on link "✅[B] AI Aluev*" at bounding box center [86, 165] width 118 height 25
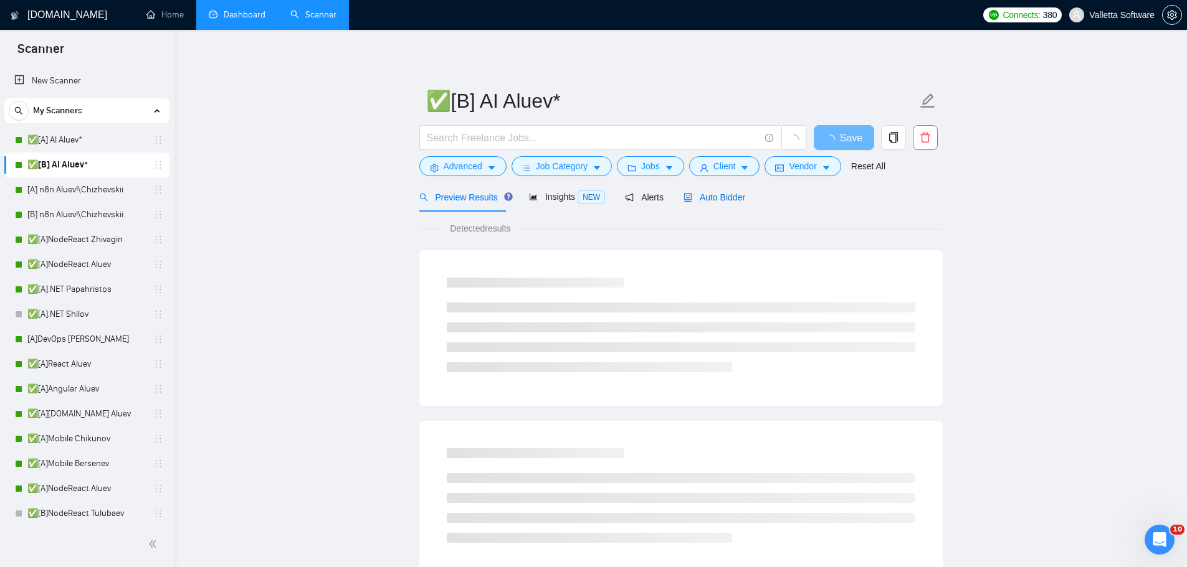
drag, startPoint x: 732, startPoint y: 199, endPoint x: 718, endPoint y: 192, distance: 15.9
click at [732, 199] on span "Auto Bidder" at bounding box center [714, 197] width 62 height 10
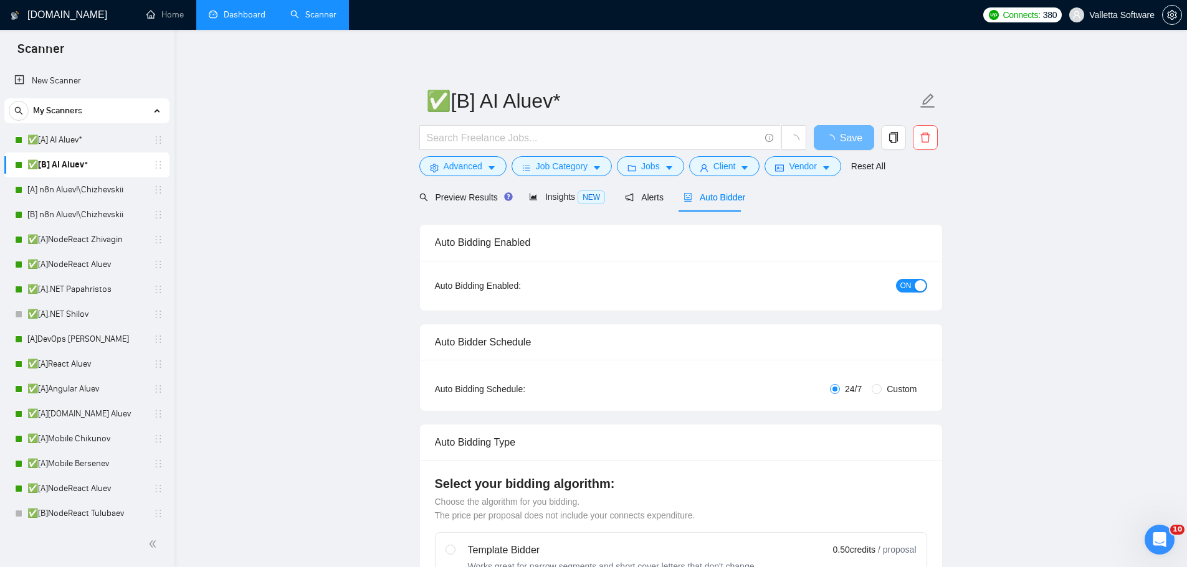
radio input "false"
radio input "true"
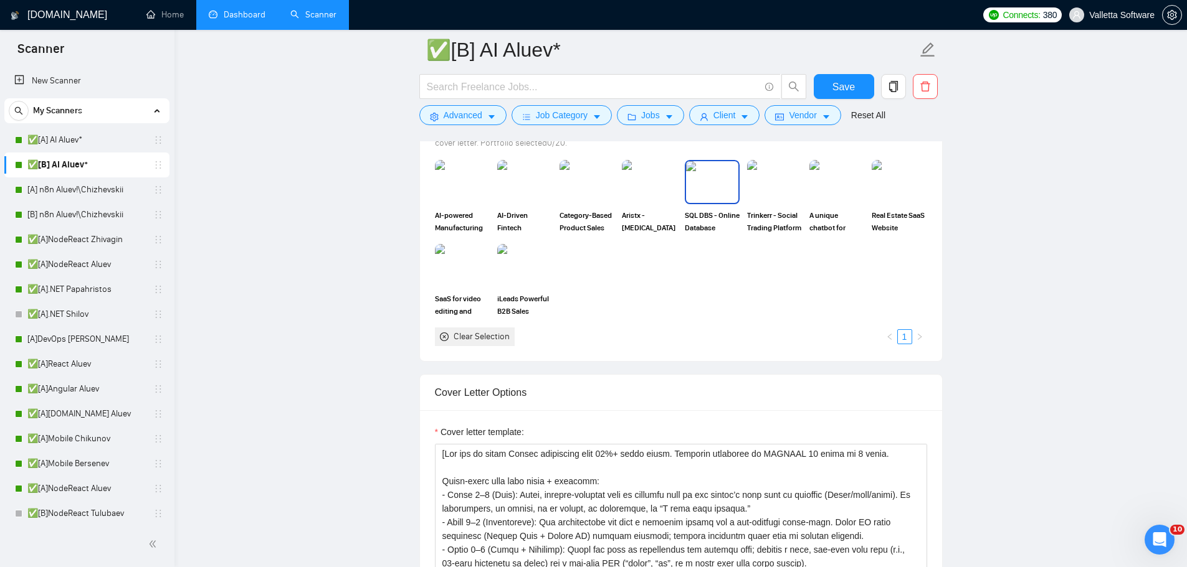
scroll to position [1495, 0]
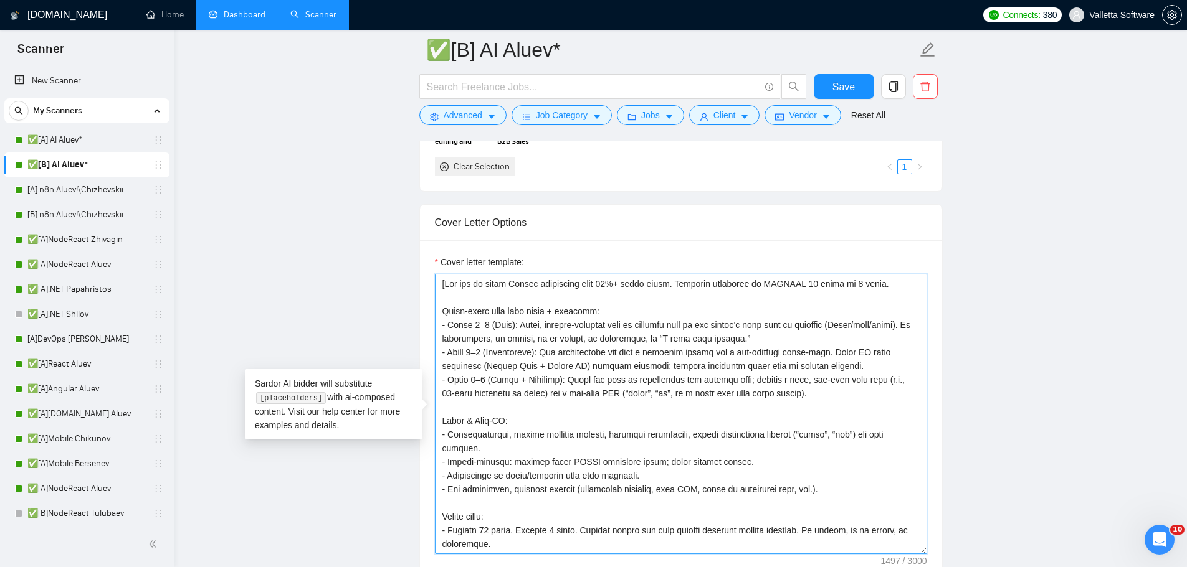
drag, startPoint x: 444, startPoint y: 283, endPoint x: 437, endPoint y: 283, distance: 6.9
click at [437, 283] on textarea "Cover letter template:" at bounding box center [681, 414] width 492 height 280
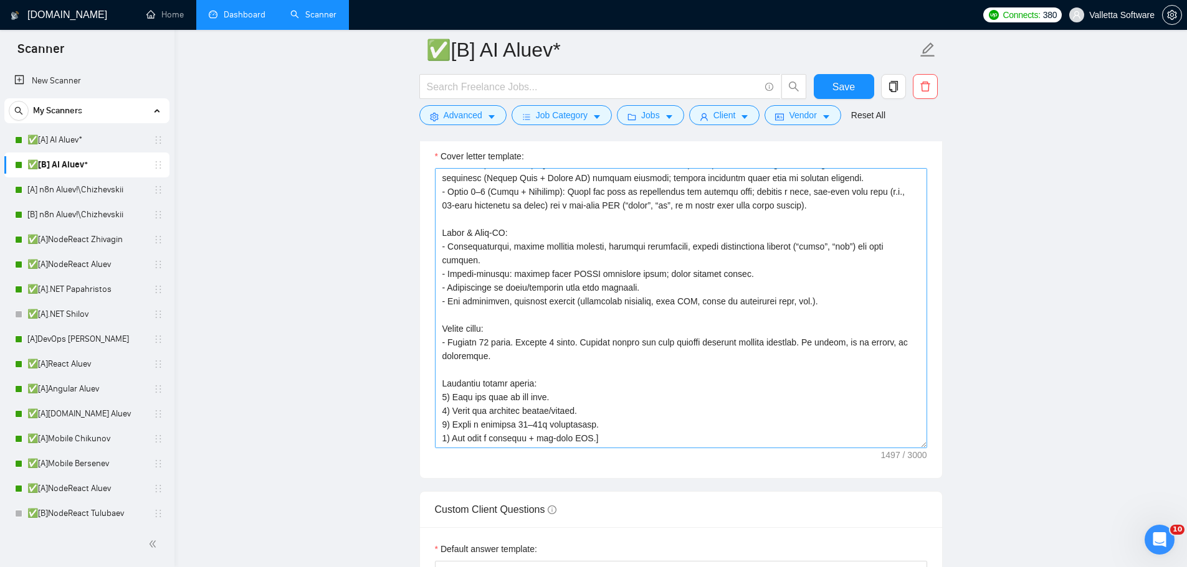
scroll to position [1602, 0]
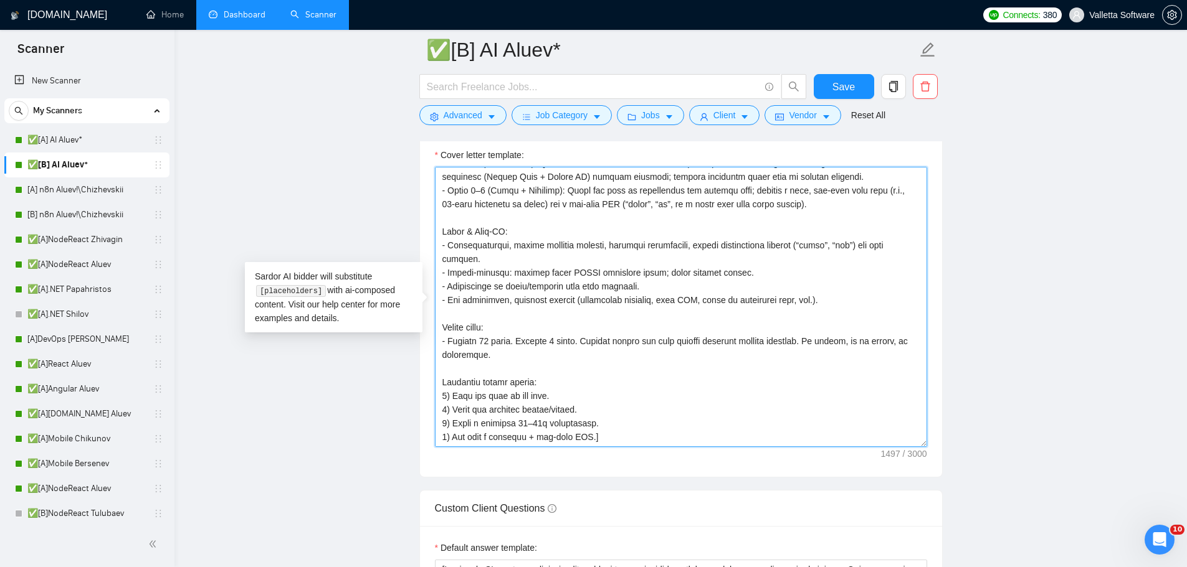
click at [592, 435] on textarea "Cover letter template:" at bounding box center [681, 307] width 492 height 280
click at [596, 434] on textarea "Cover letter template:" at bounding box center [681, 307] width 492 height 280
click at [592, 438] on textarea "Cover letter template:" at bounding box center [681, 307] width 492 height 280
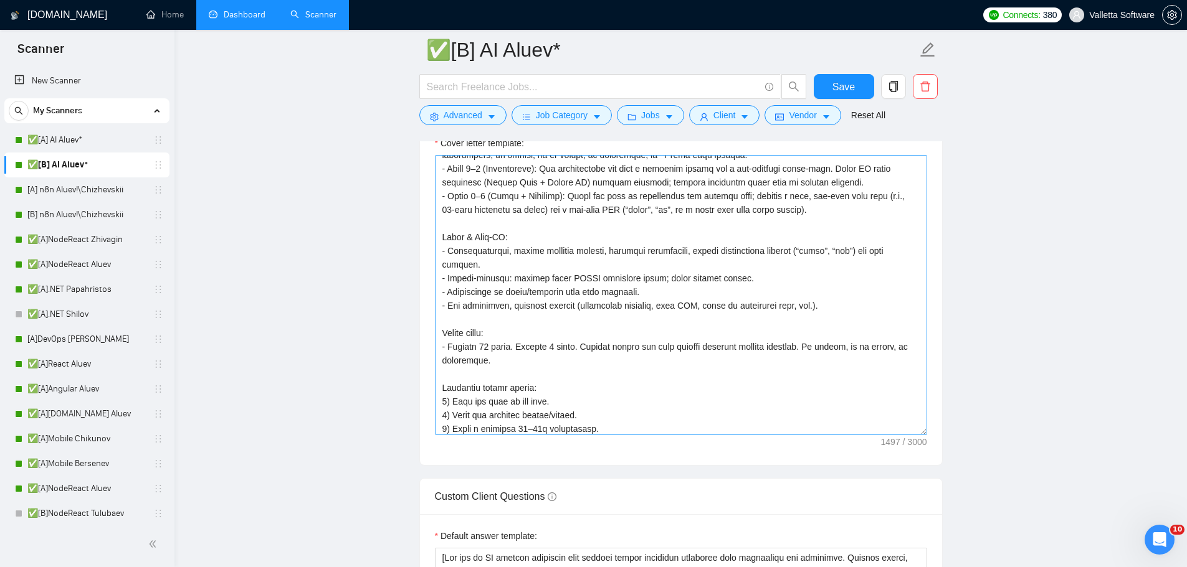
scroll to position [82, 0]
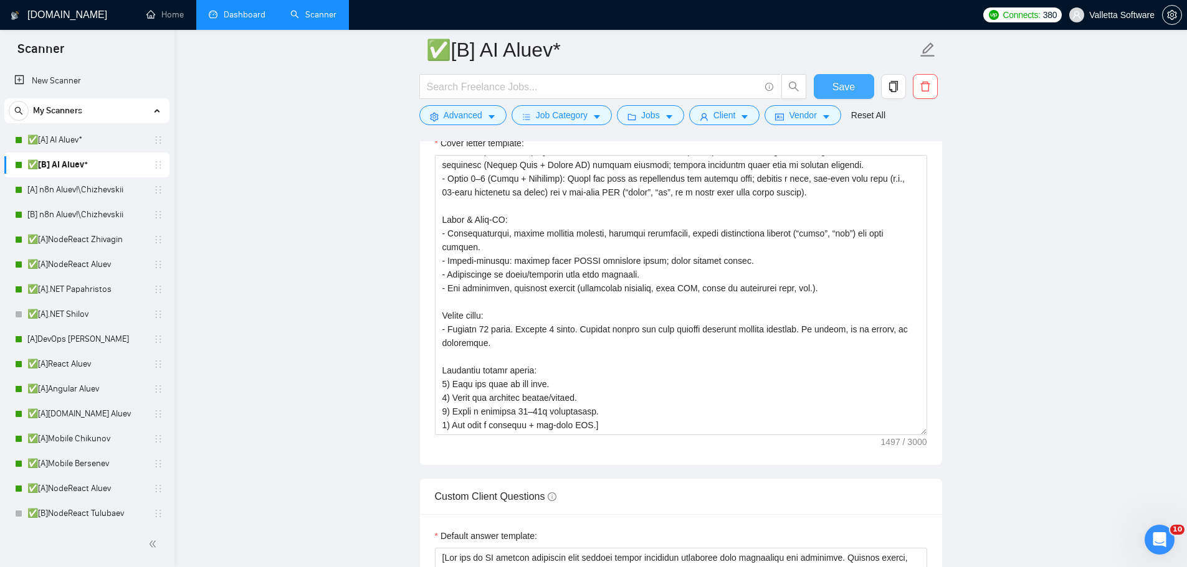
click at [830, 83] on button "Save" at bounding box center [843, 86] width 60 height 25
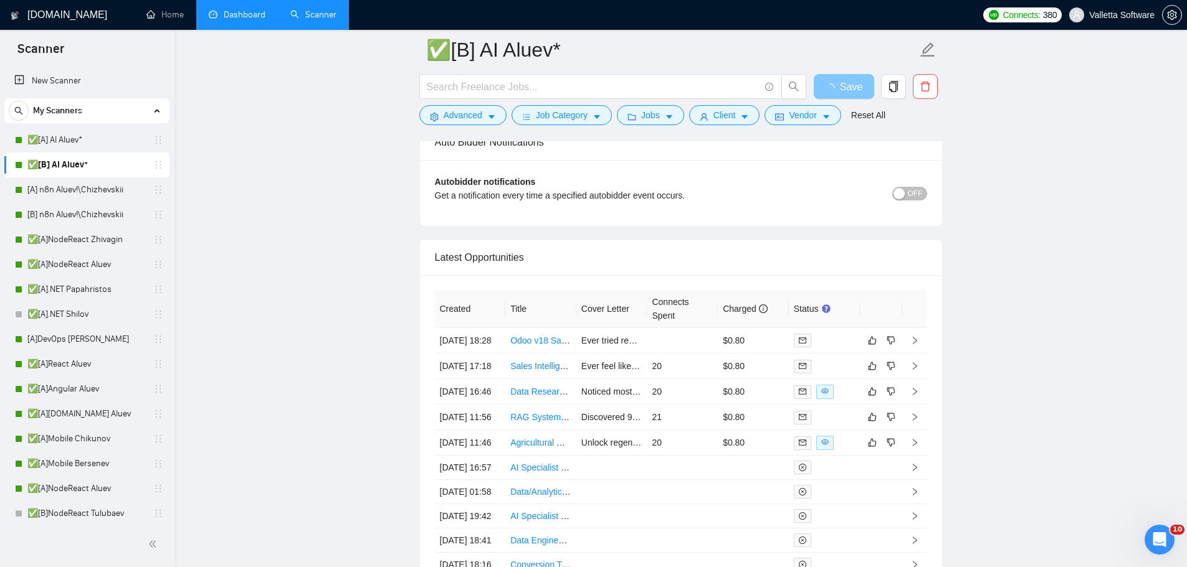
scroll to position [3612, 0]
